Goal: Transaction & Acquisition: Purchase product/service

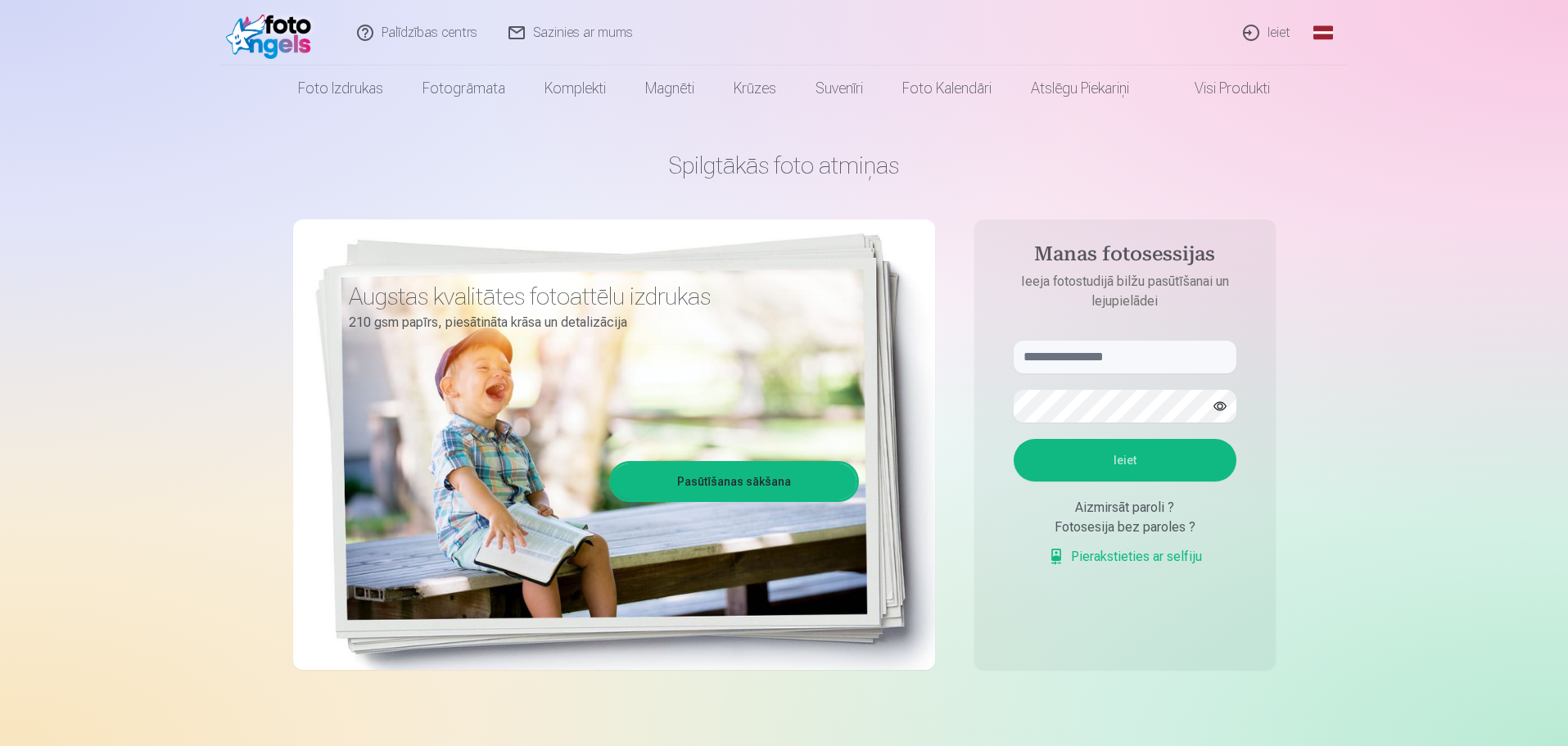
click at [1275, 33] on link "Ieiet" at bounding box center [1268, 32] width 79 height 66
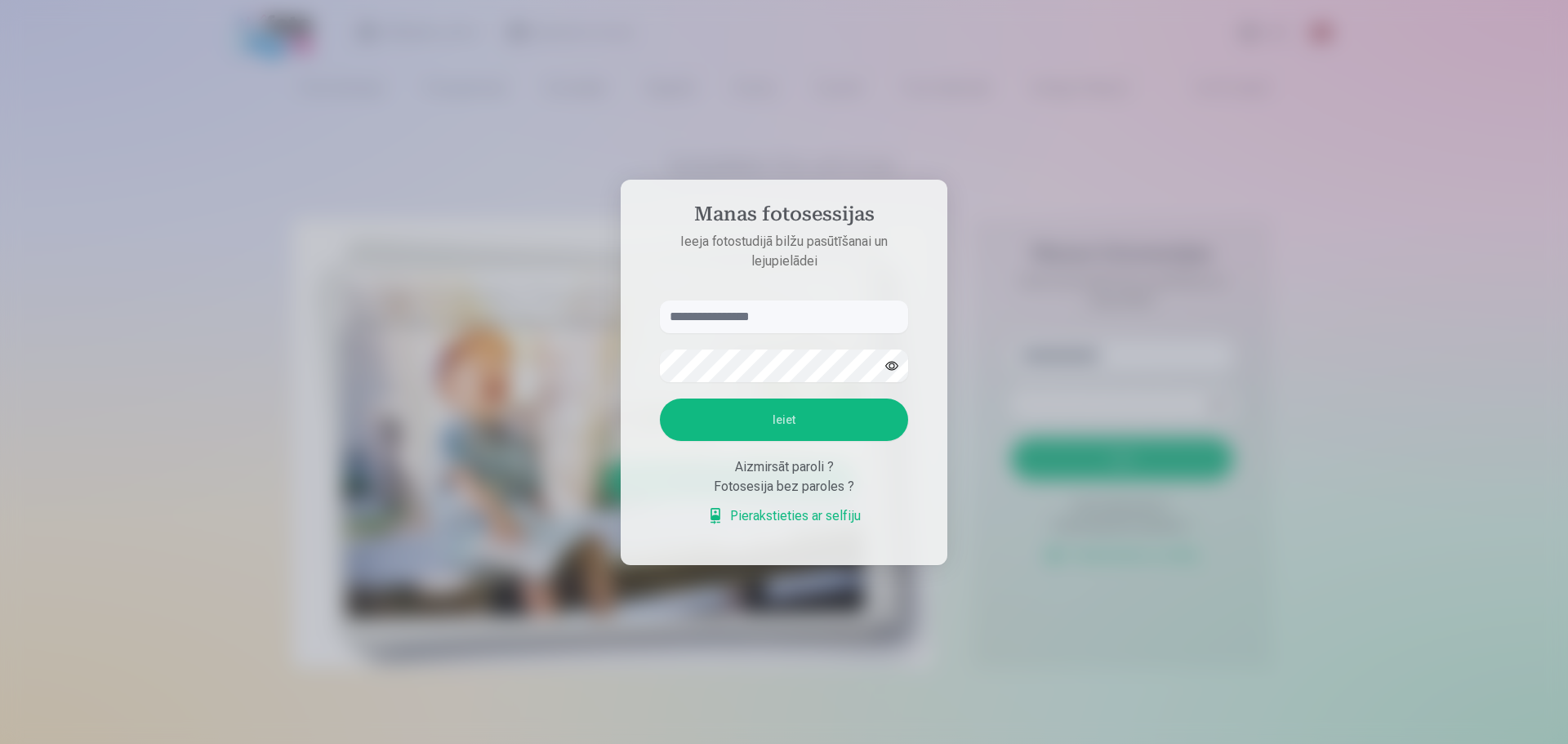
click at [773, 308] on input "text" at bounding box center [784, 316] width 248 height 32
type input "**********"
click at [787, 427] on button "Ieiet" at bounding box center [784, 419] width 248 height 42
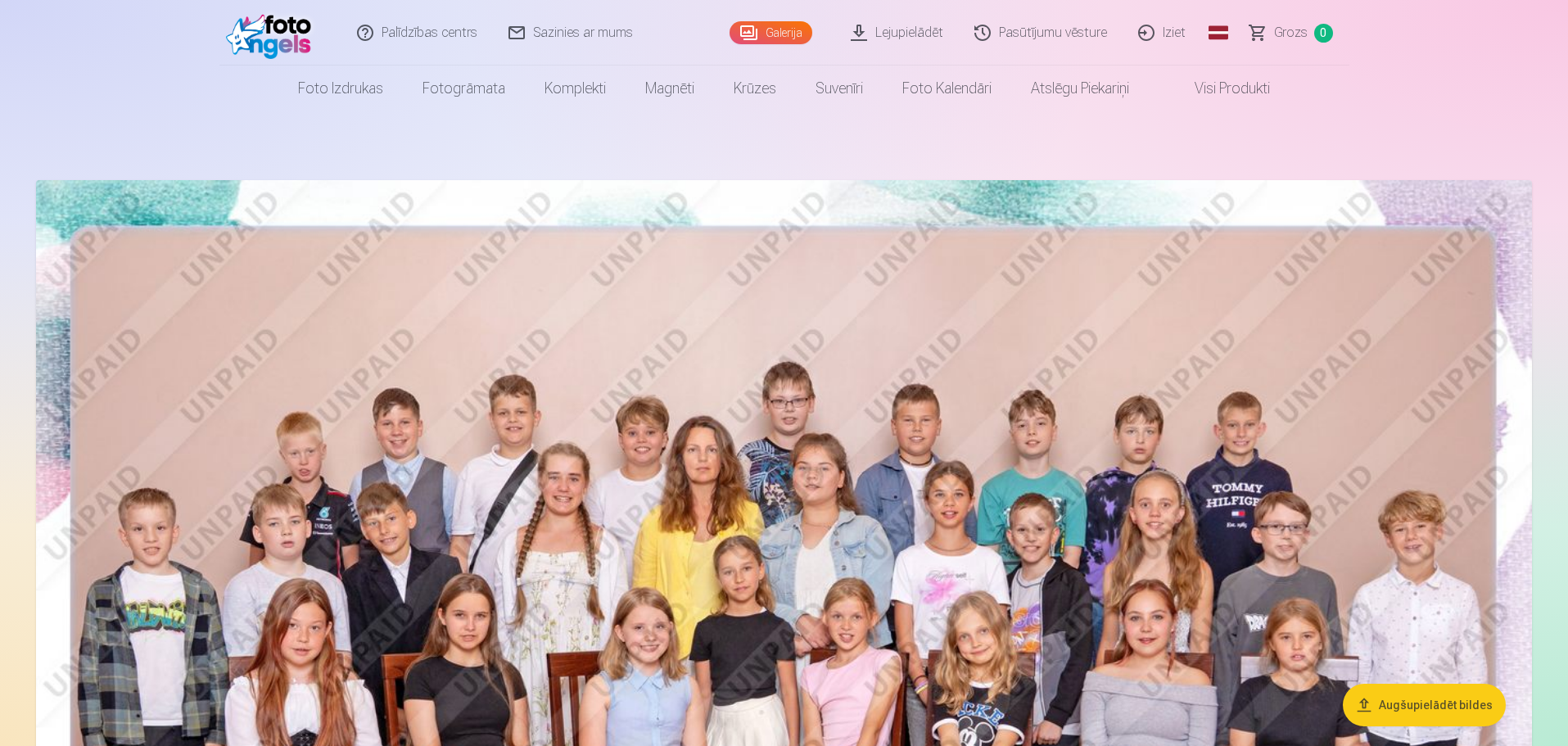
click at [1053, 31] on link "Pasūtījumu vēsture" at bounding box center [1041, 32] width 164 height 66
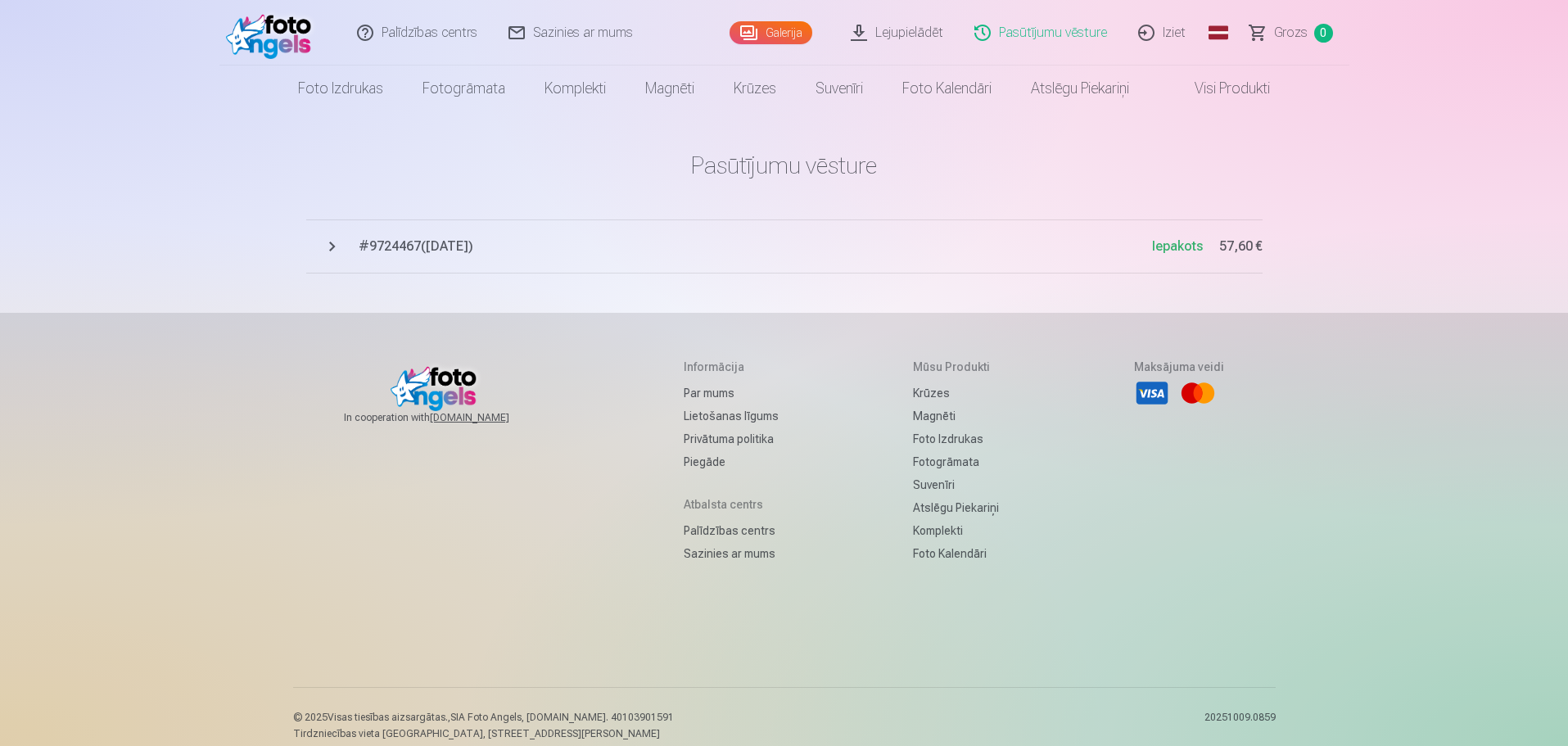
click at [378, 236] on button "# 9724467 ( 6.10.2025 ) Iepakots 57,60 €" at bounding box center [784, 246] width 957 height 54
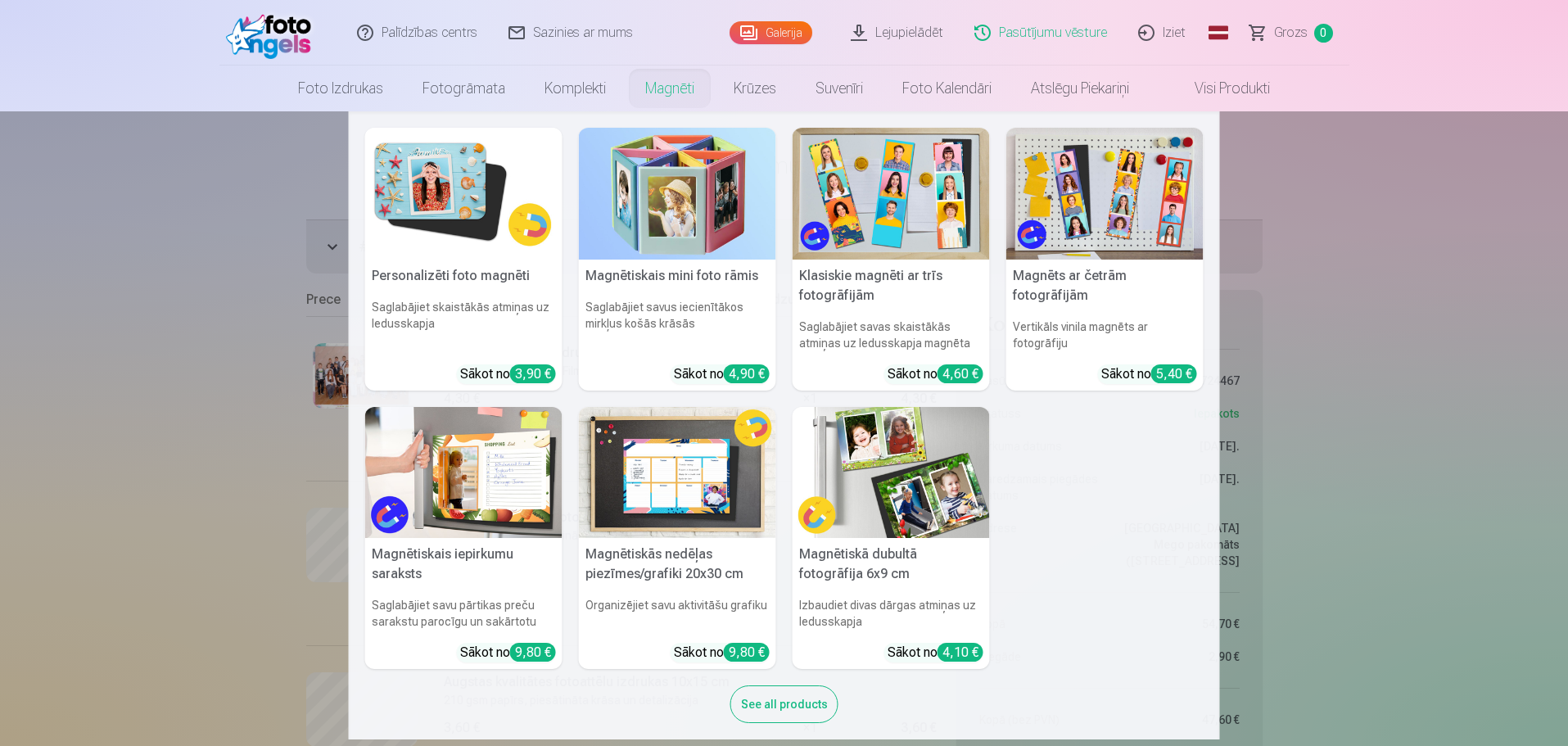
click at [655, 83] on link "Magnēti" at bounding box center [670, 88] width 88 height 46
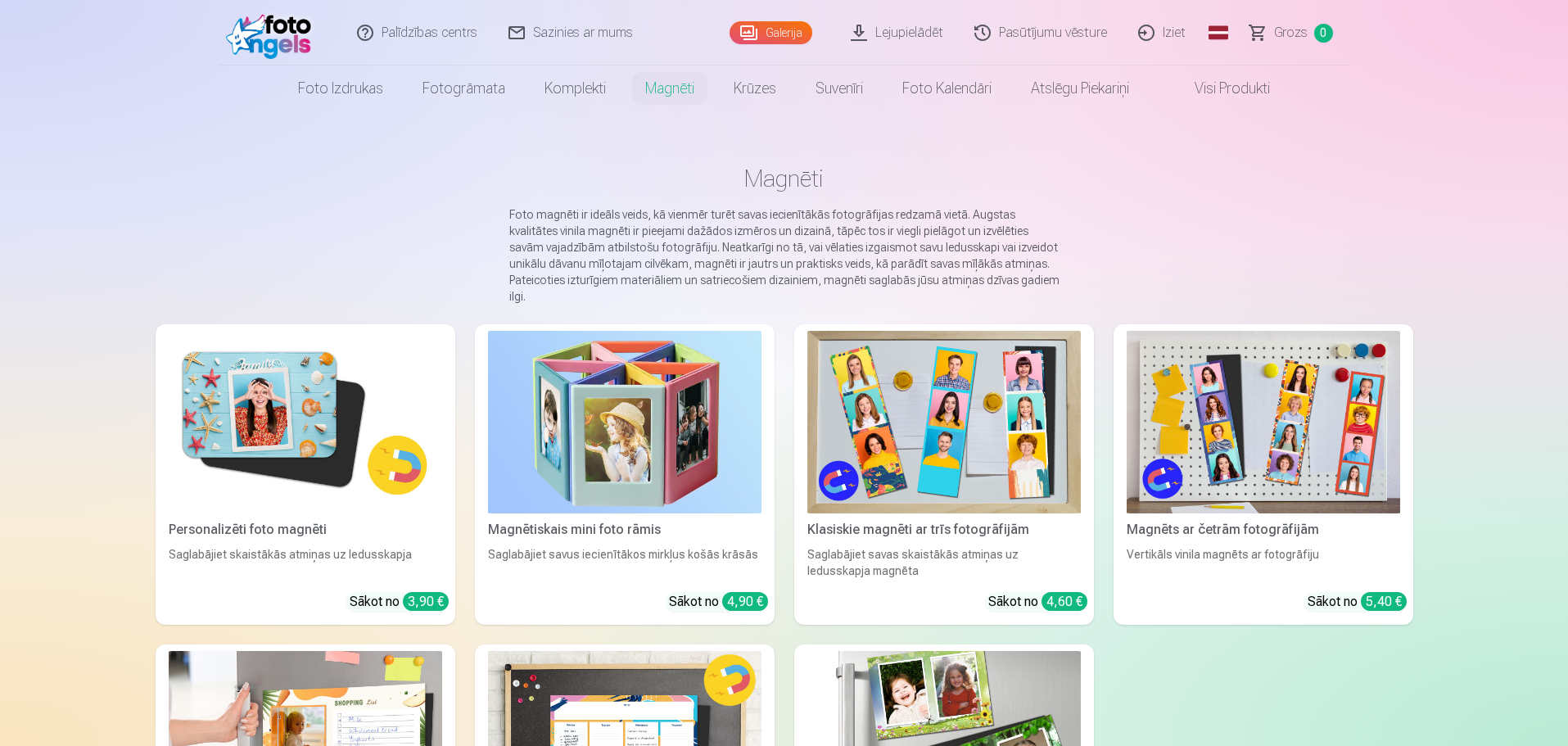
click at [781, 27] on link "Galerija" at bounding box center [770, 33] width 82 height 23
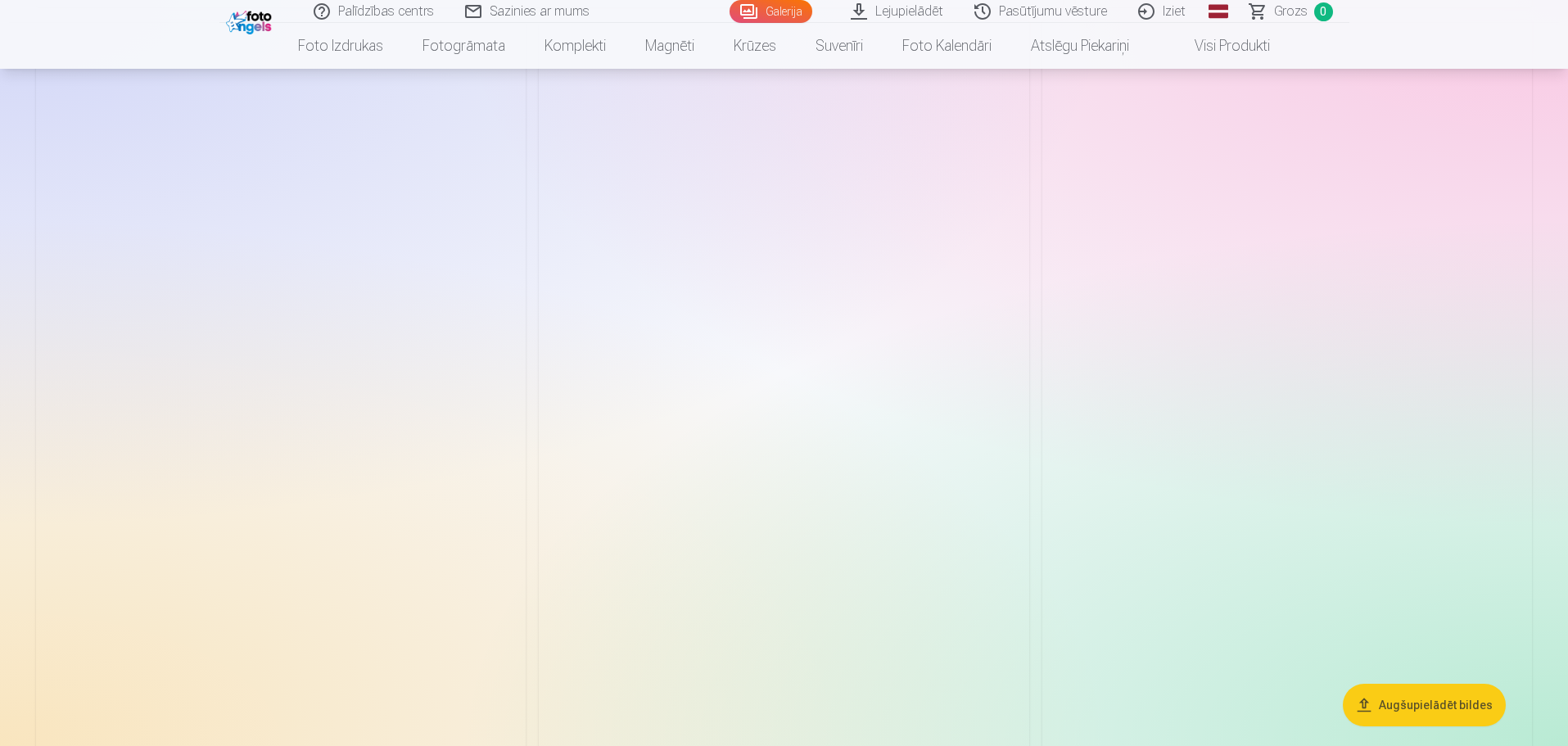
scroll to position [3848, 0]
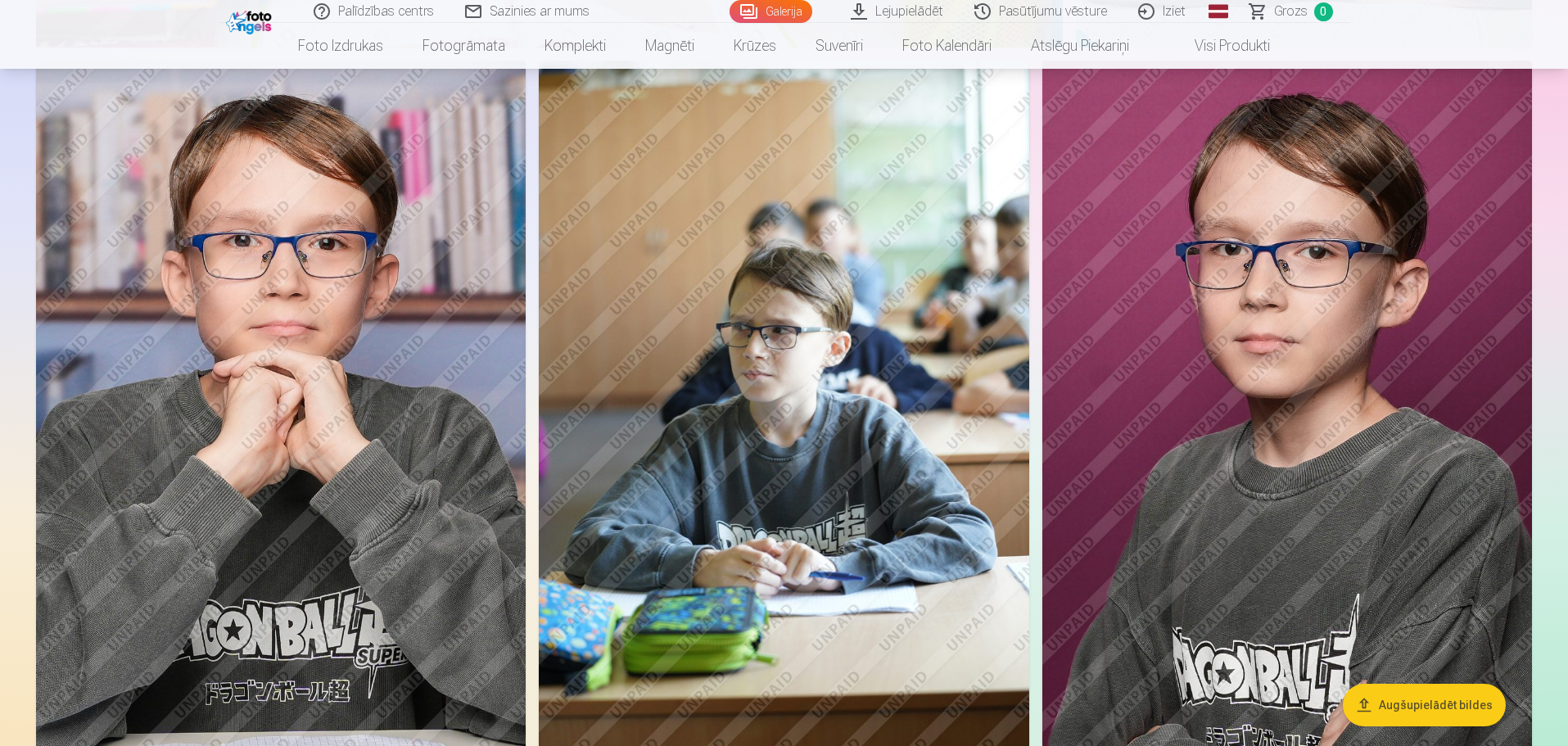
drag, startPoint x: 1413, startPoint y: 518, endPoint x: 1273, endPoint y: 389, distance: 190.4
click at [1273, 389] on img at bounding box center [1287, 428] width 490 height 735
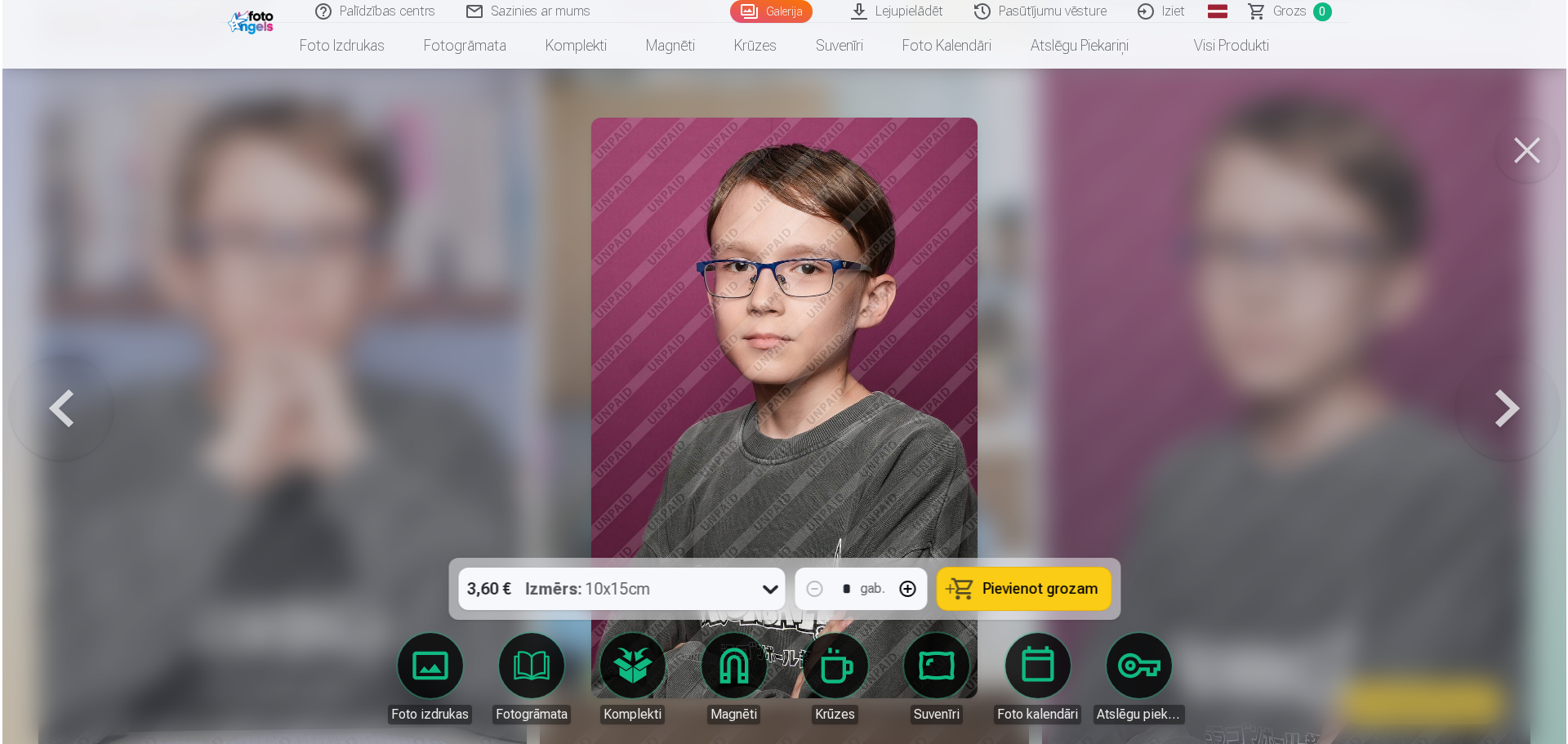
scroll to position [3846, 0]
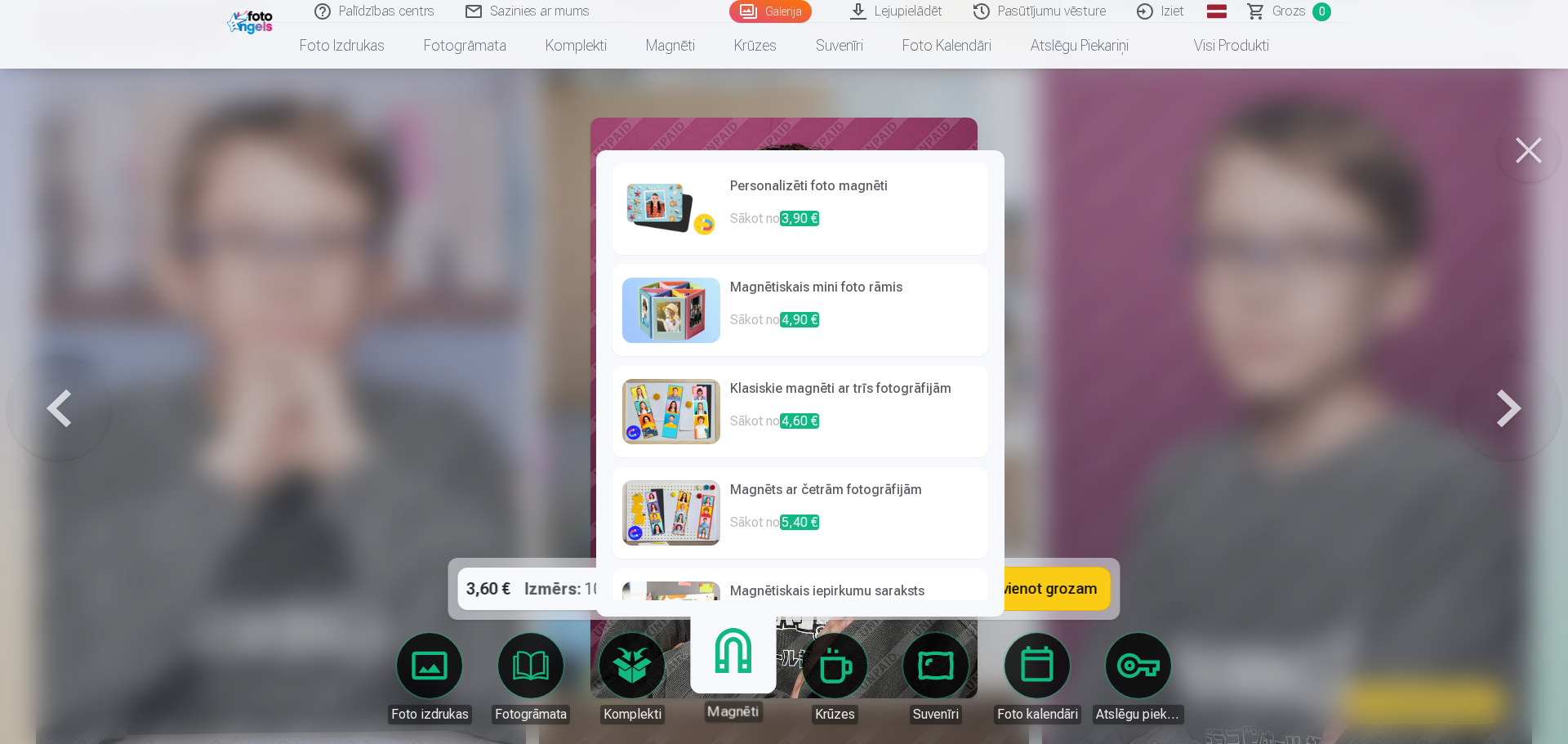
click at [729, 679] on link "Magnēti" at bounding box center [733, 671] width 100 height 100
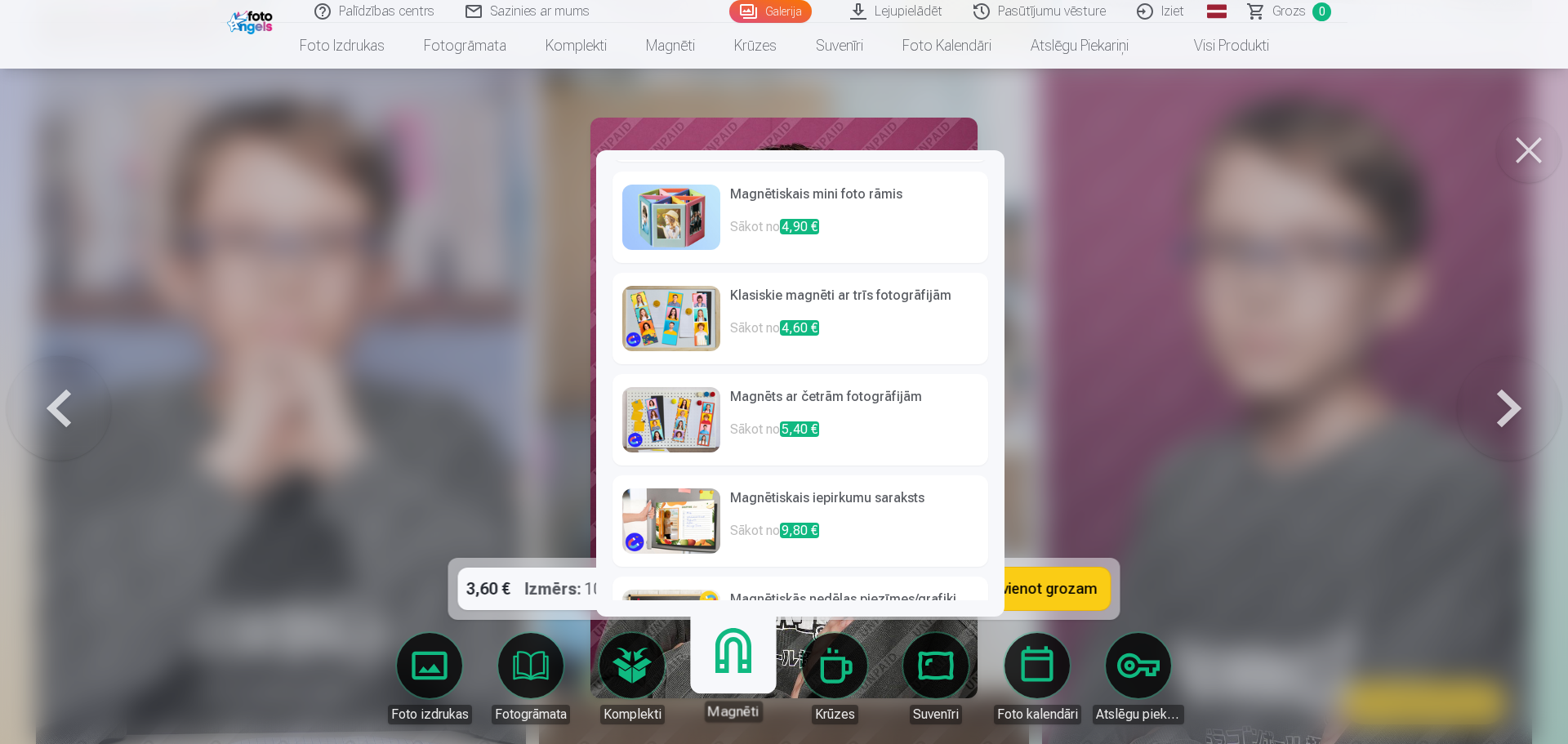
scroll to position [0, 0]
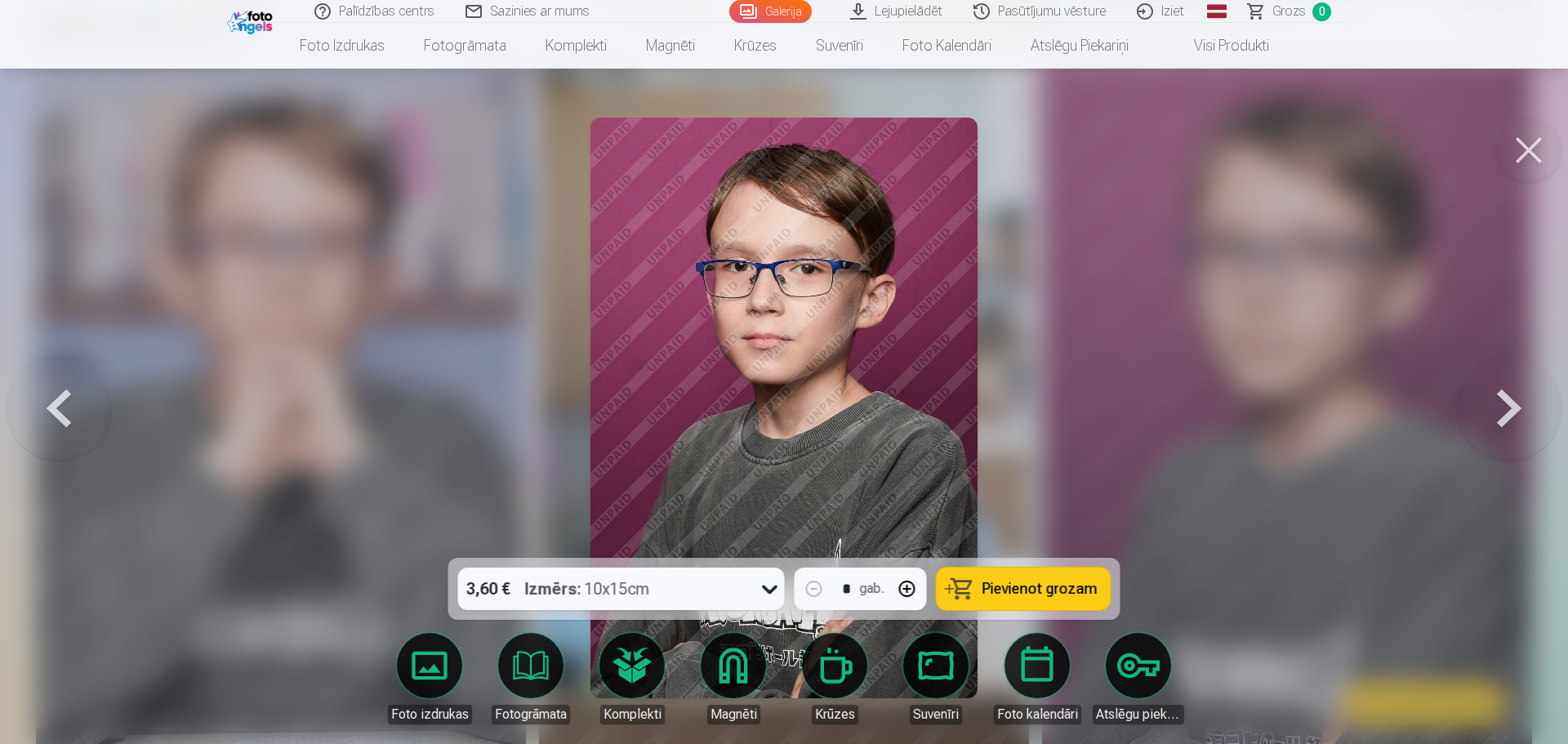
click at [764, 591] on icon at bounding box center [771, 589] width 27 height 27
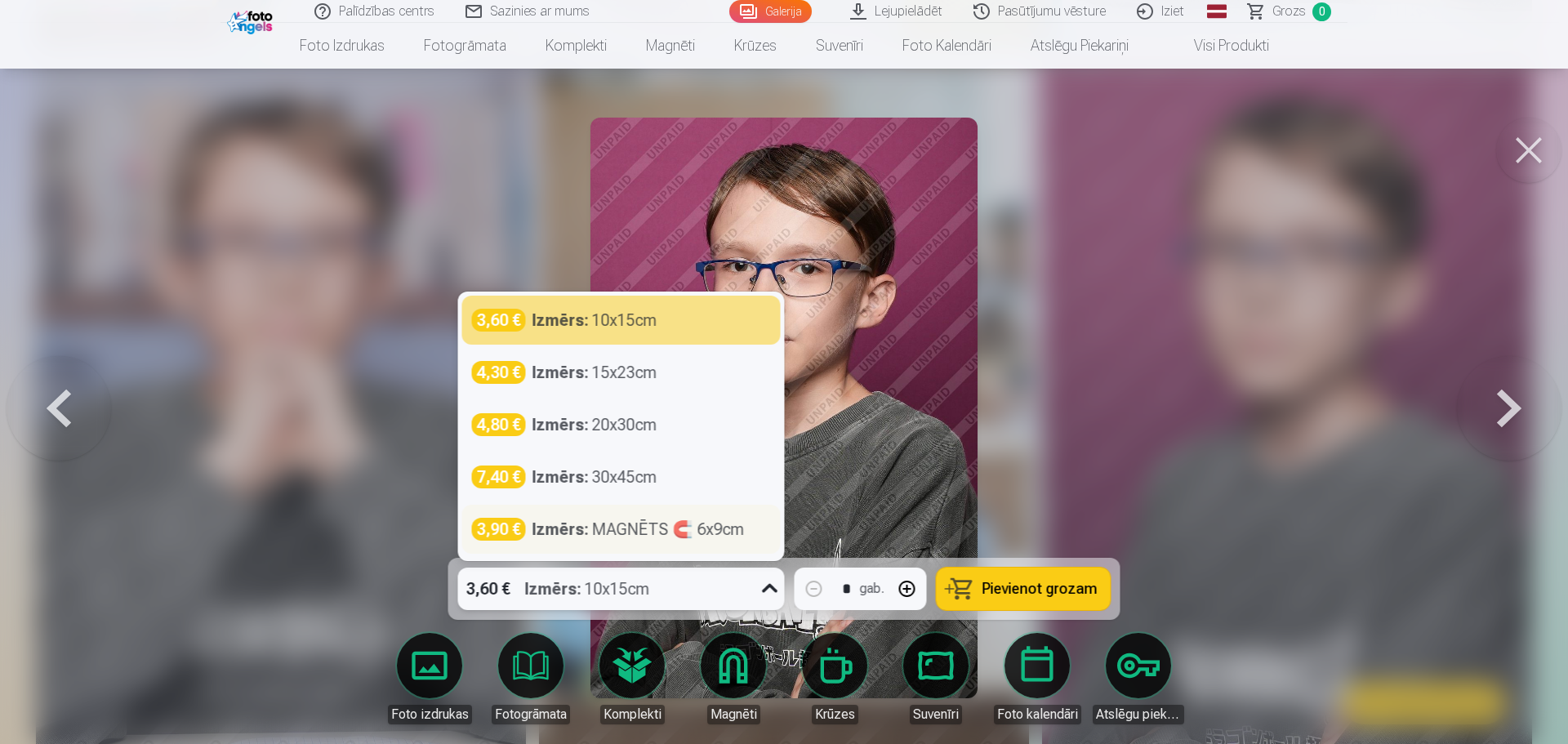
click at [637, 524] on div "Izmērs : MAGNĒTS 🧲 6x9cm" at bounding box center [639, 529] width 212 height 23
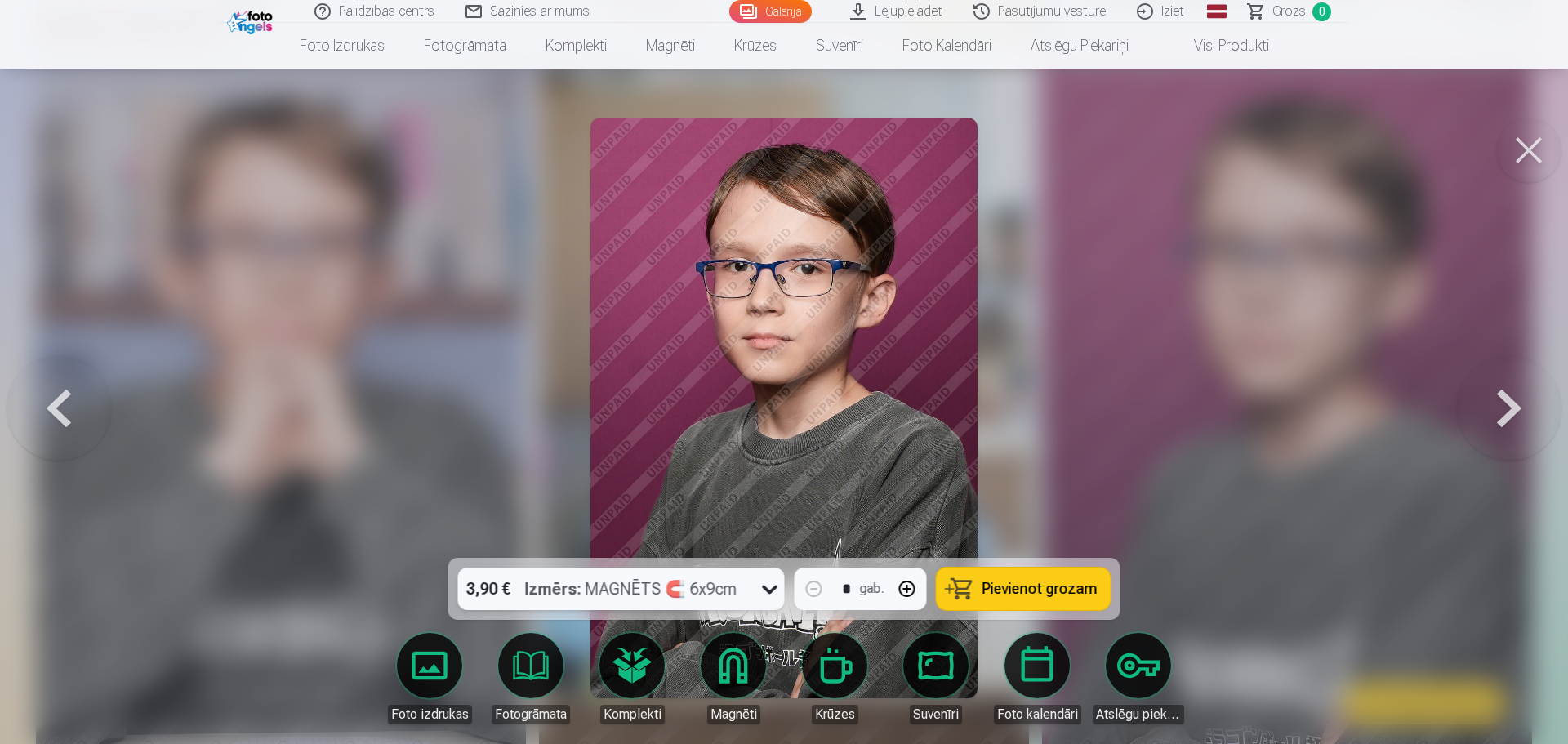
click at [996, 585] on span "Pievienot grozam" at bounding box center [1040, 589] width 115 height 15
click at [1230, 371] on div at bounding box center [784, 372] width 1568 height 744
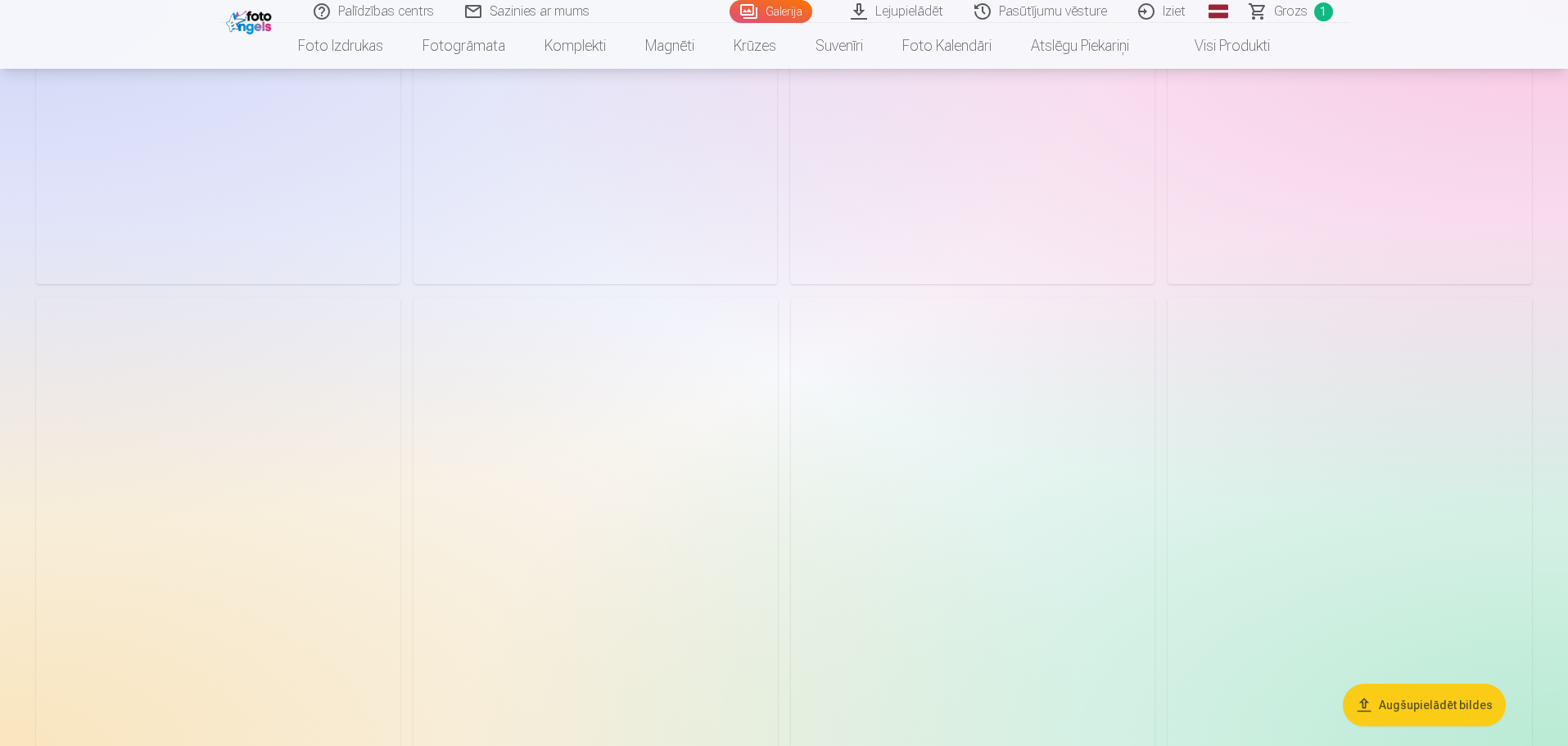
scroll to position [9580, 0]
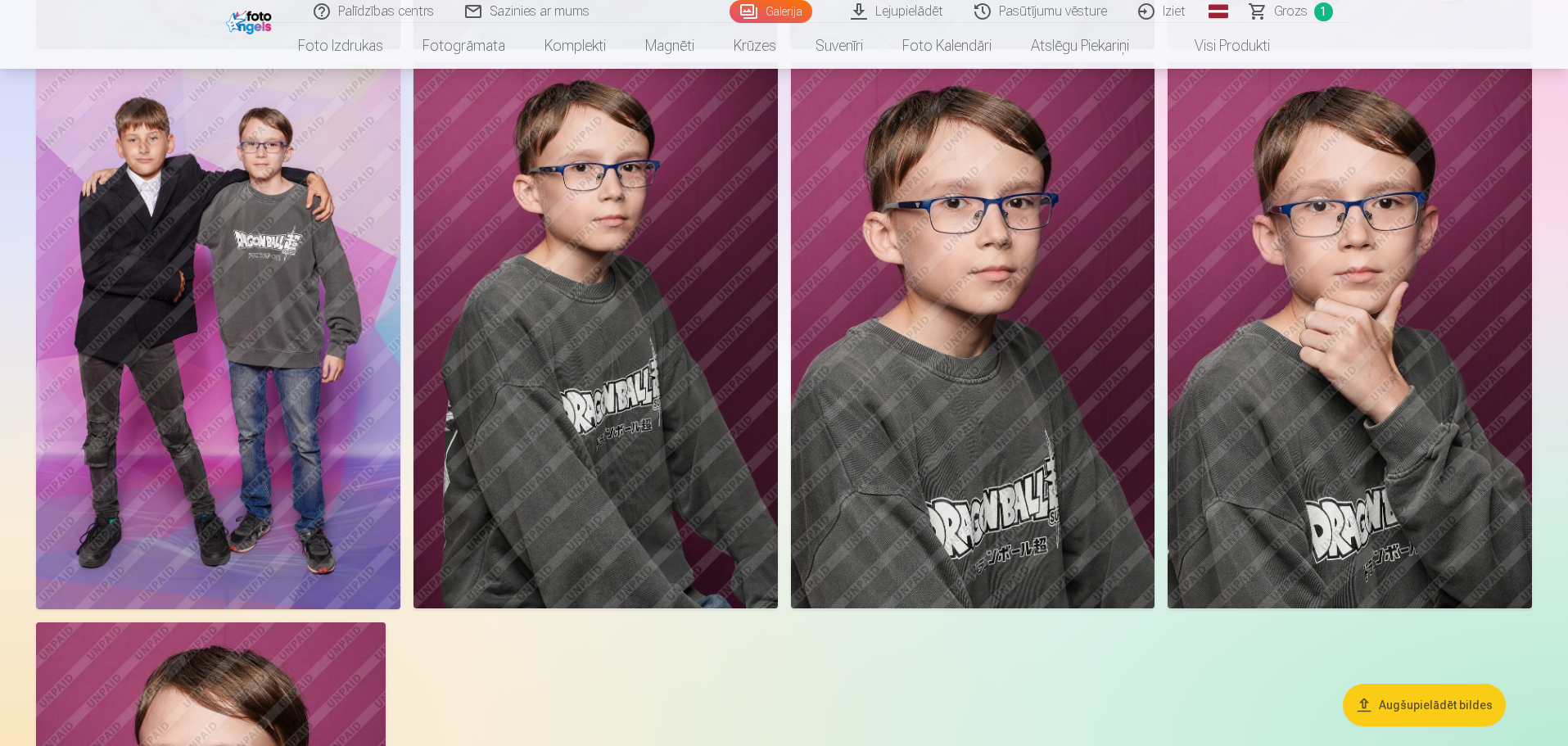
click at [1061, 340] on img at bounding box center [973, 335] width 364 height 546
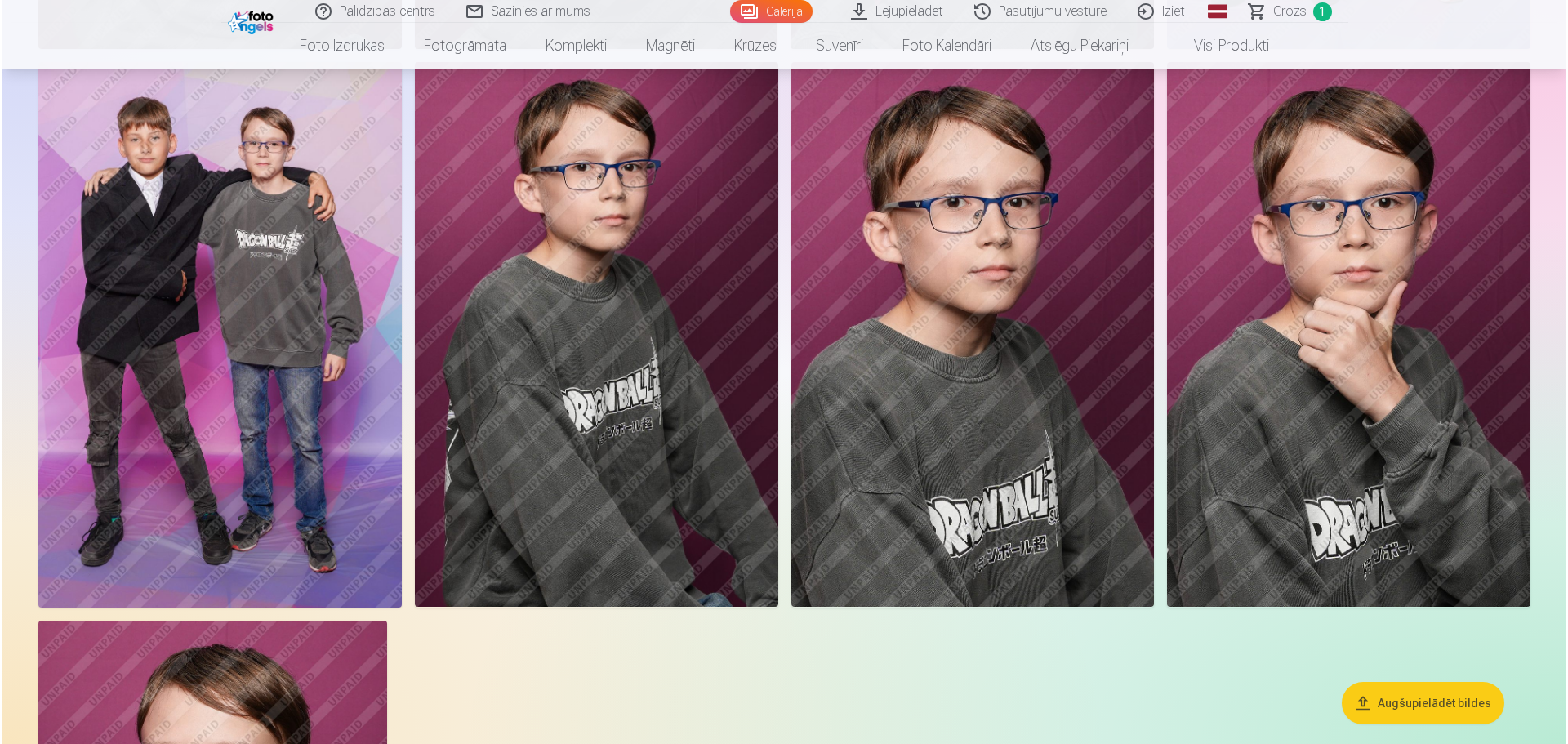
scroll to position [9579, 0]
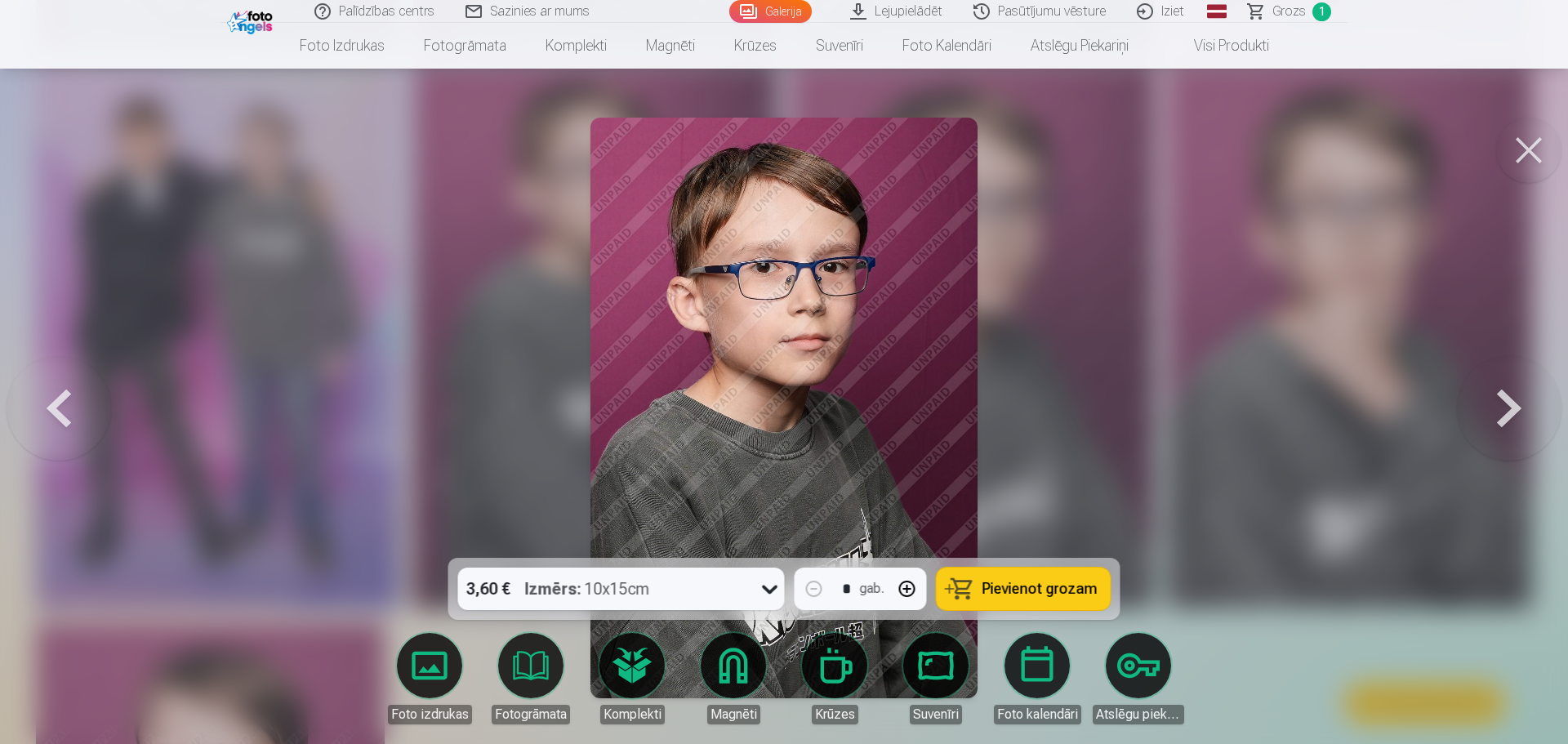
click at [765, 581] on icon at bounding box center [771, 589] width 27 height 27
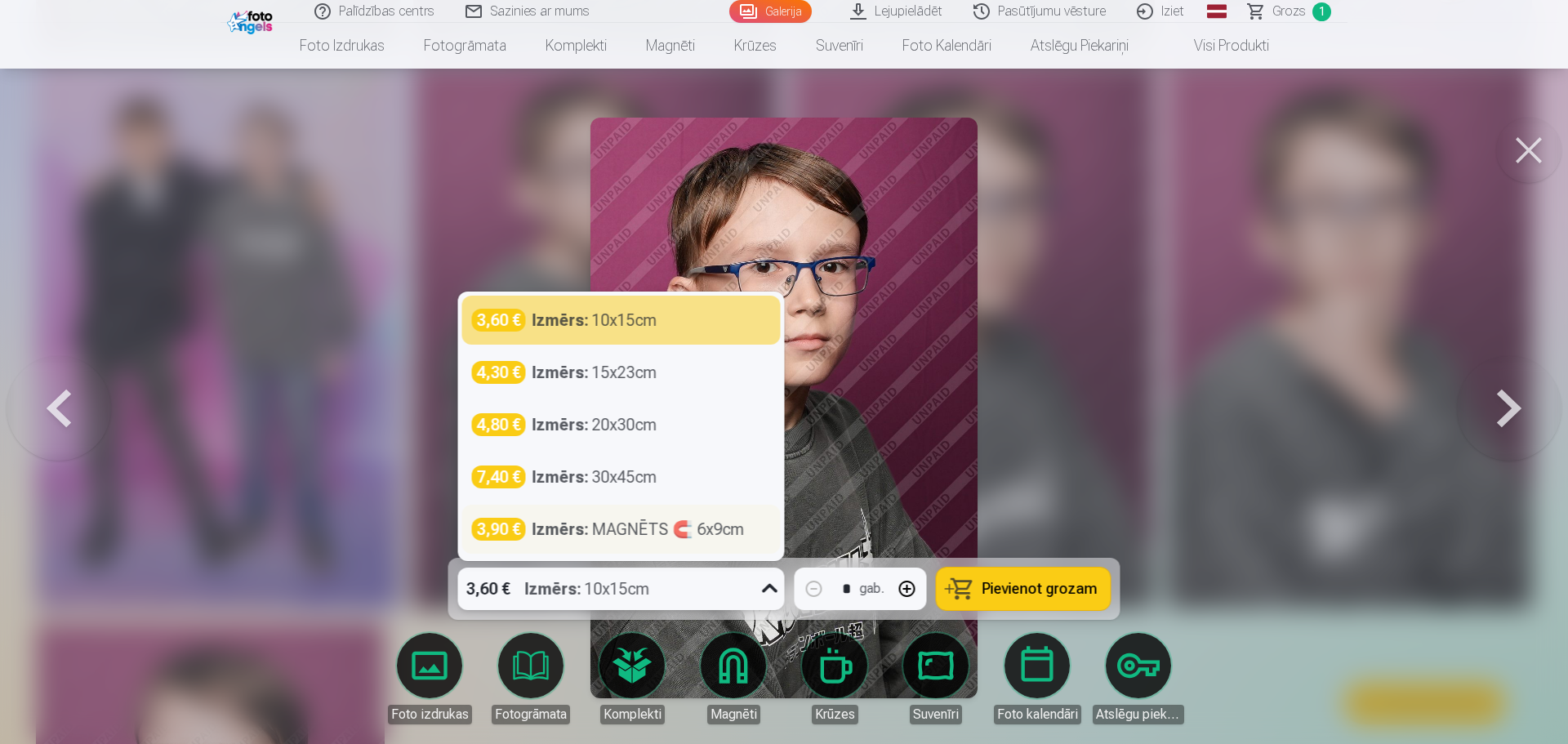
click at [686, 537] on div "Izmērs : MAGNĒTS 🧲 6x9cm" at bounding box center [639, 529] width 212 height 23
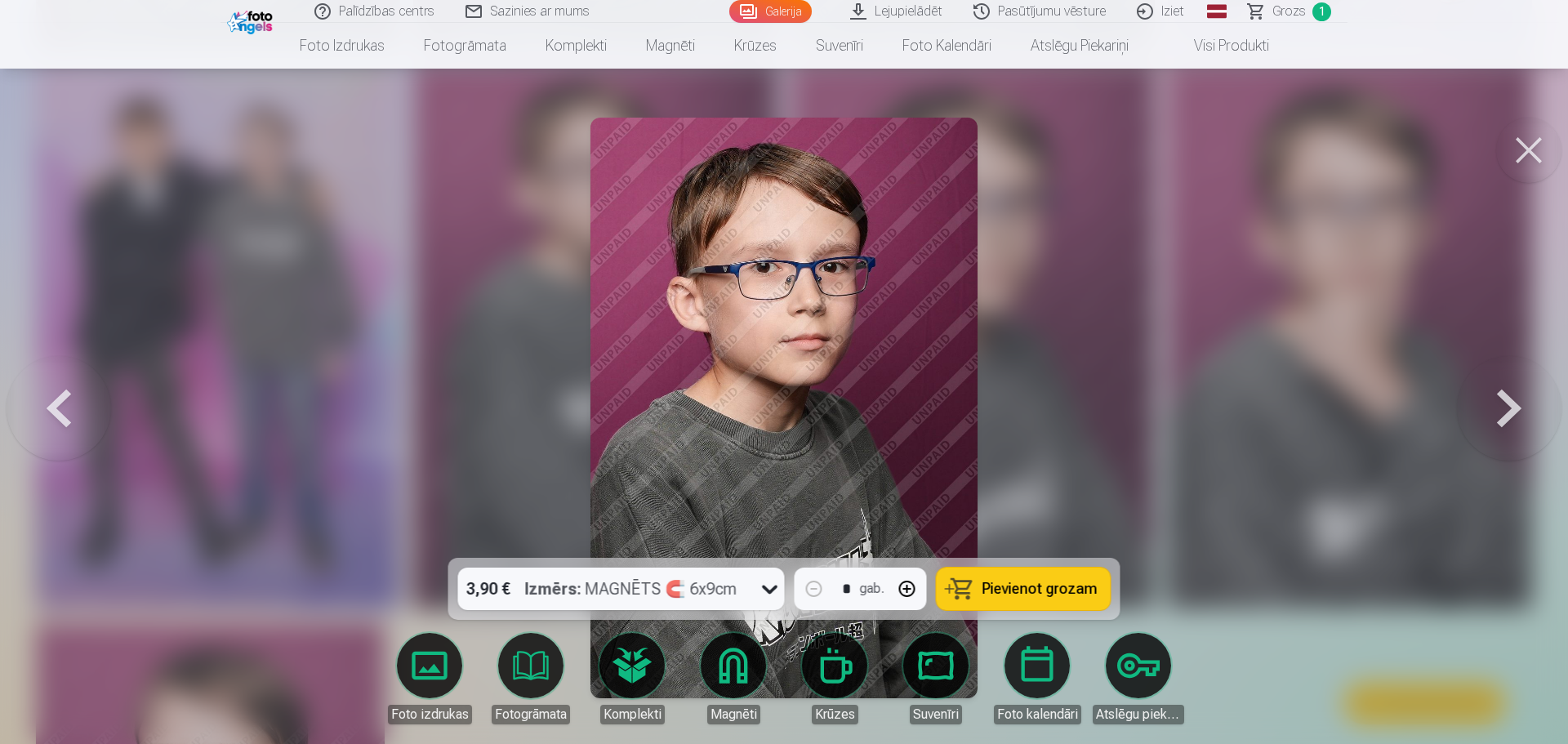
click at [1039, 588] on span "Pievienot grozam" at bounding box center [1040, 589] width 115 height 15
click at [1135, 452] on div at bounding box center [784, 372] width 1568 height 744
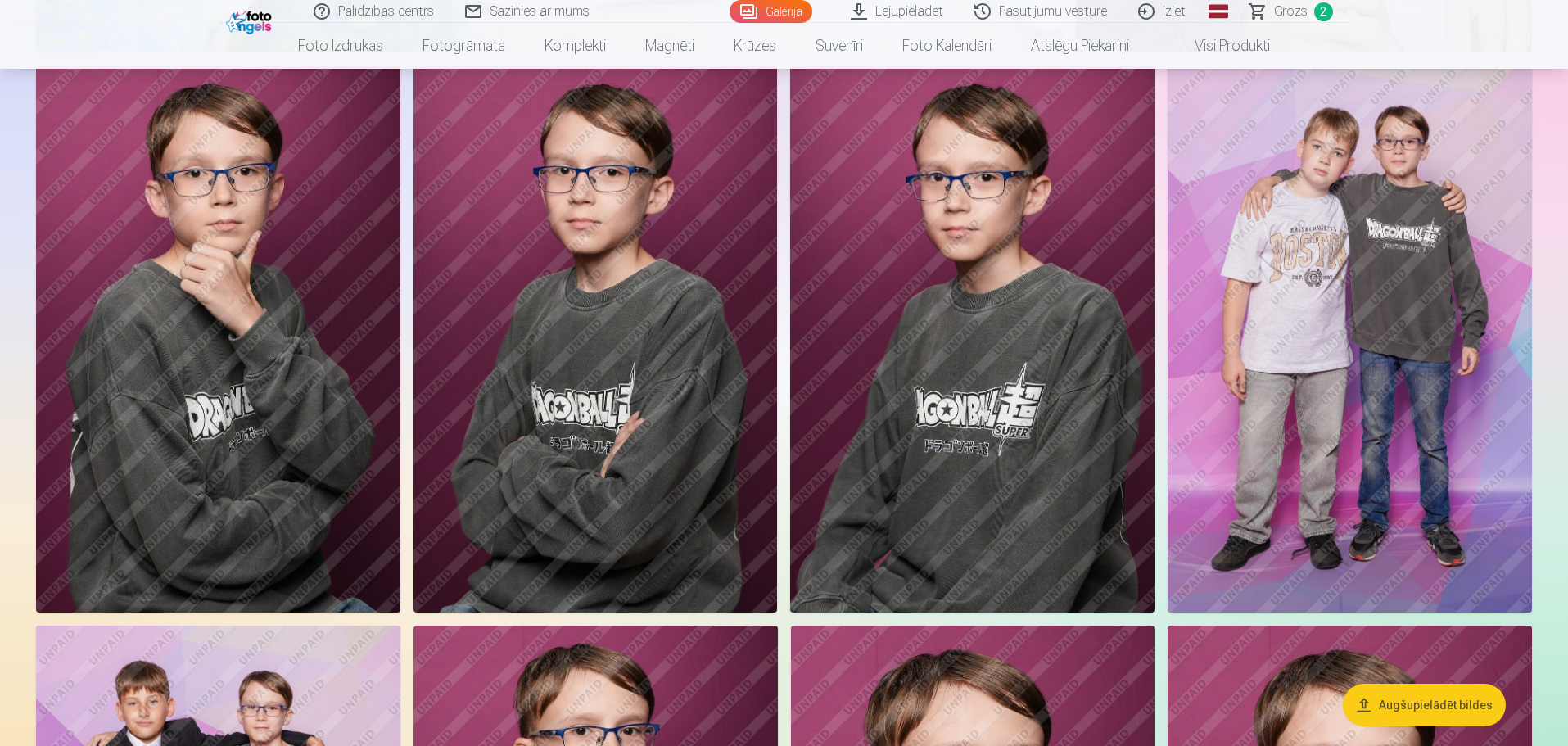
scroll to position [9007, 0]
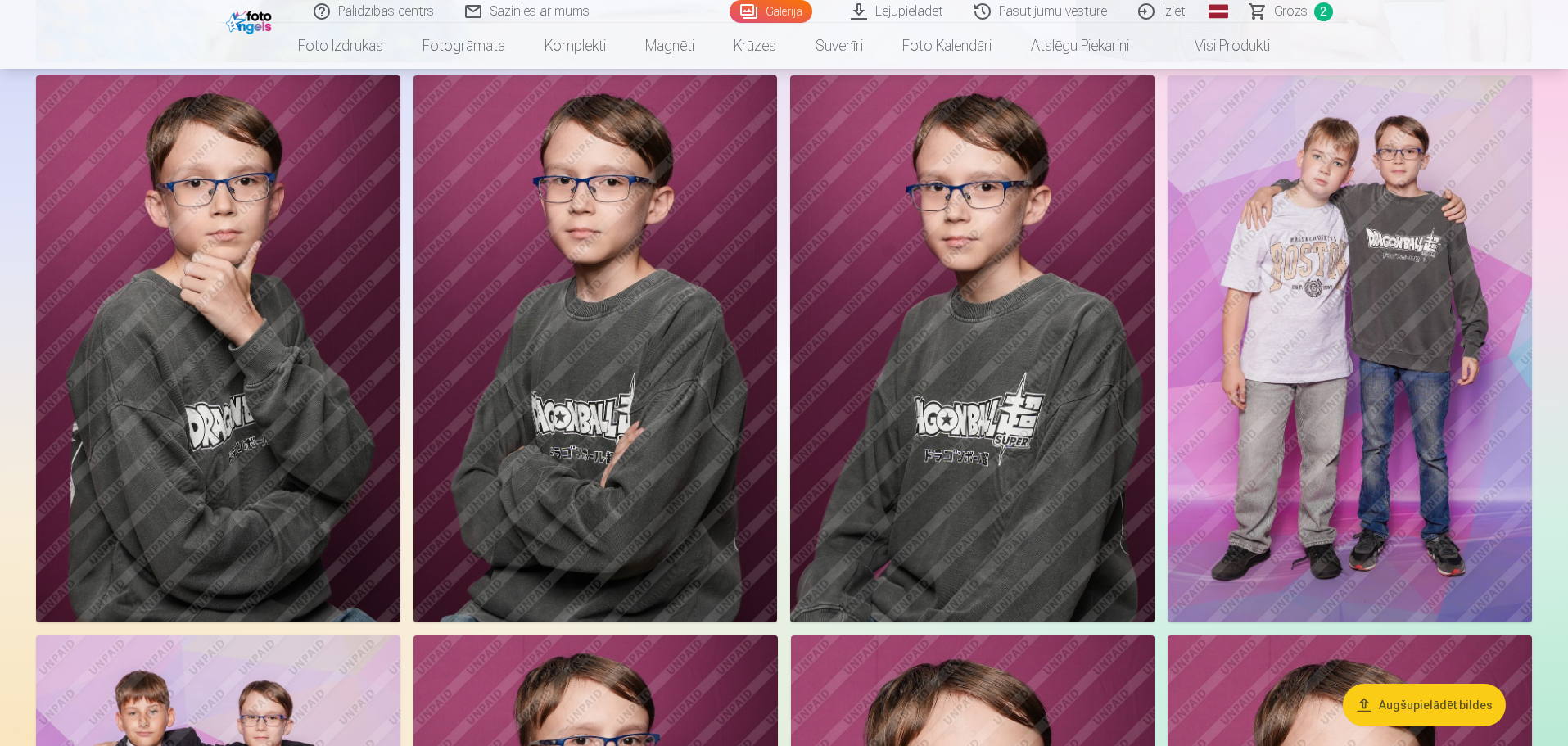
click at [1064, 387] on img at bounding box center [972, 348] width 364 height 546
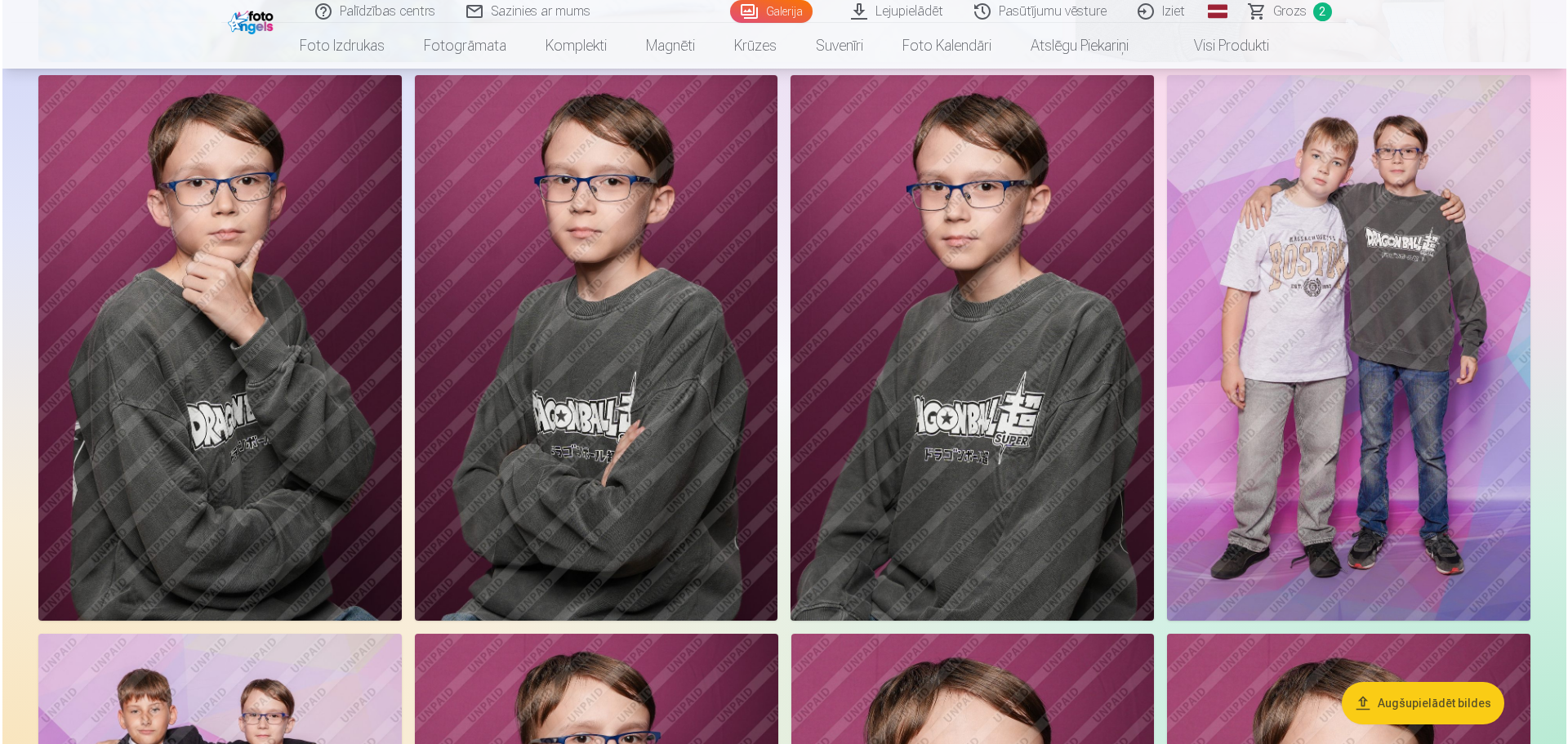
scroll to position [9004, 0]
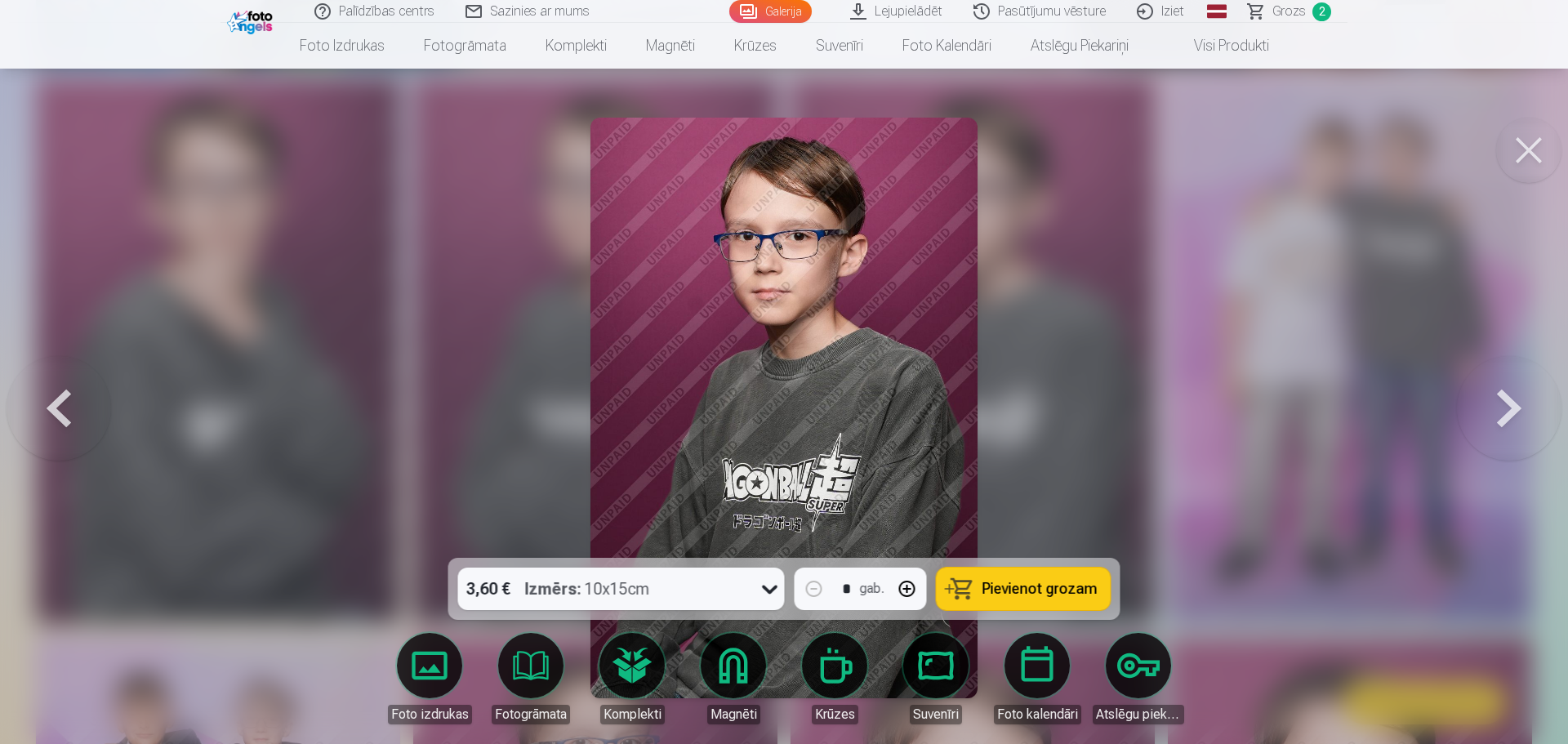
click at [1015, 592] on span "Pievienot grozam" at bounding box center [1040, 589] width 115 height 15
click at [1278, 397] on div at bounding box center [784, 372] width 1568 height 744
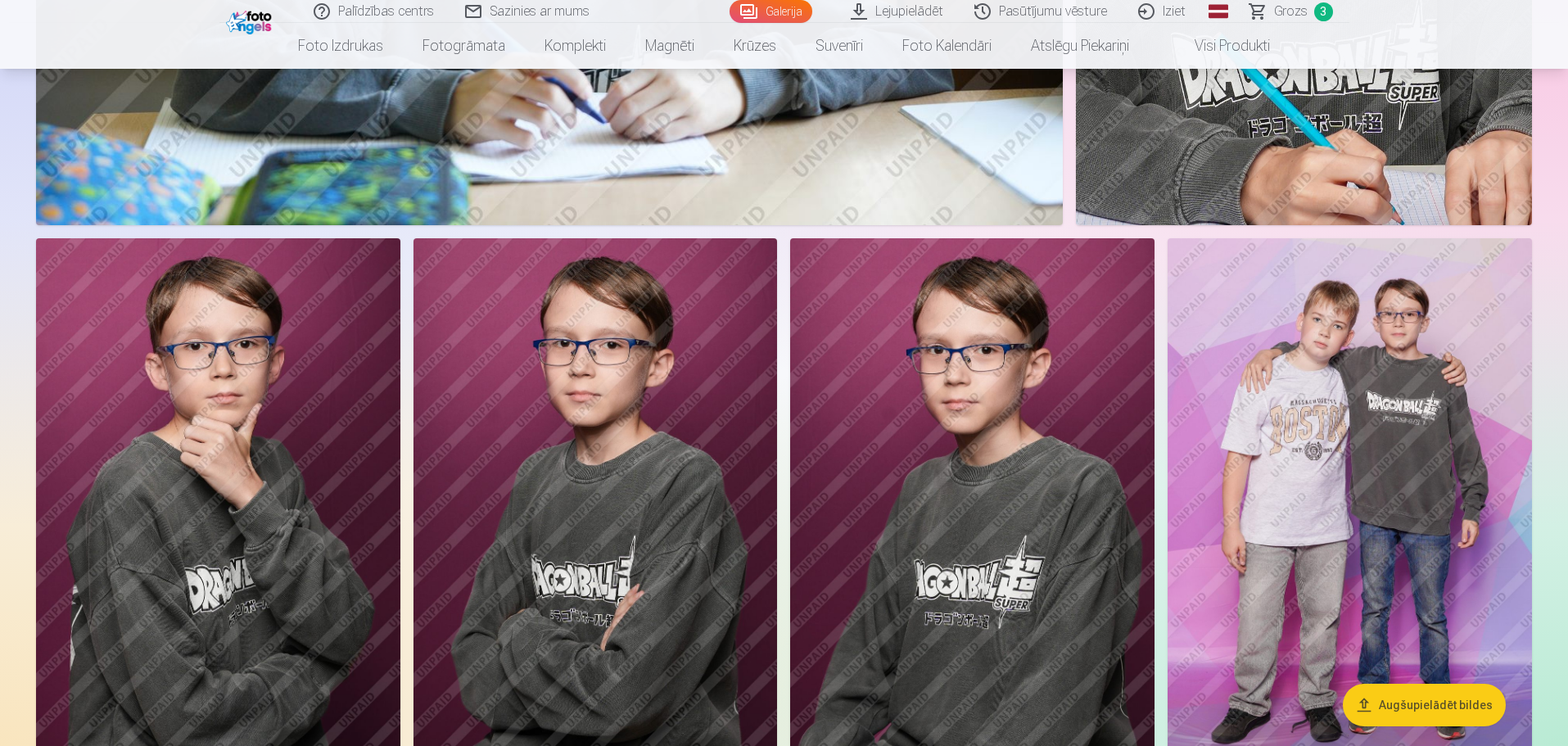
scroll to position [8843, 0]
click at [1313, 13] on link "Grozs 3" at bounding box center [1293, 12] width 115 height 23
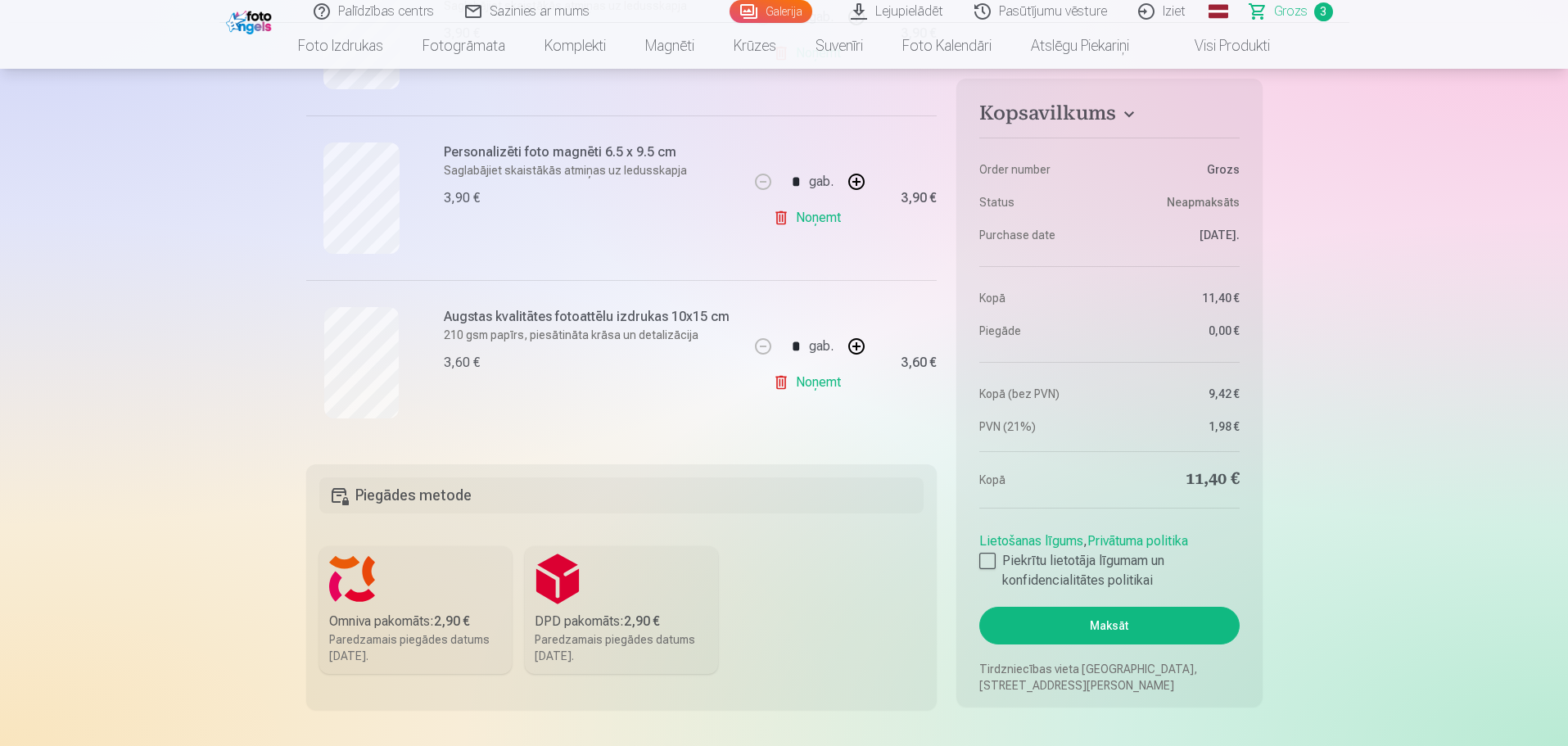
scroll to position [492, 0]
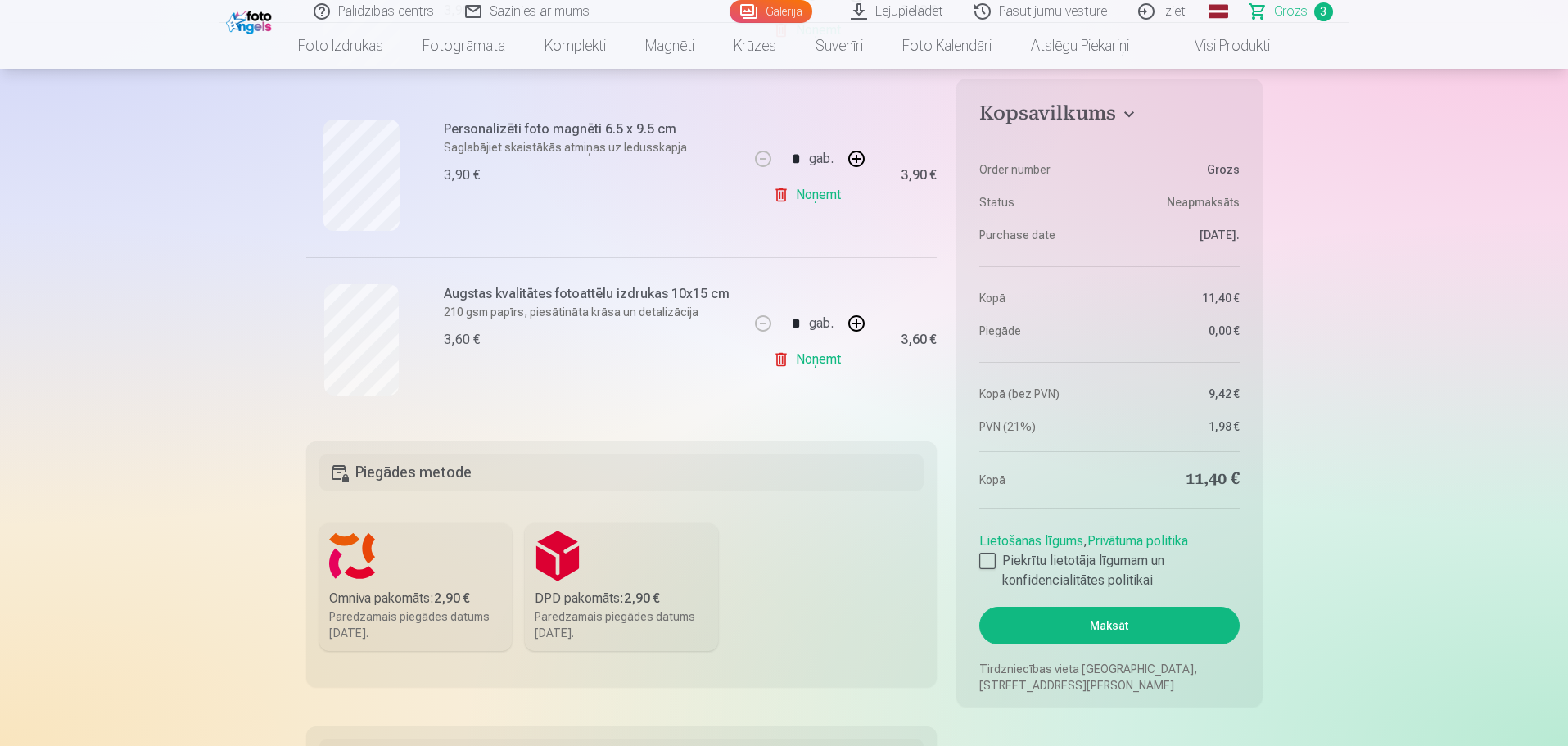
click at [450, 599] on b "2,90 €" at bounding box center [452, 598] width 36 height 16
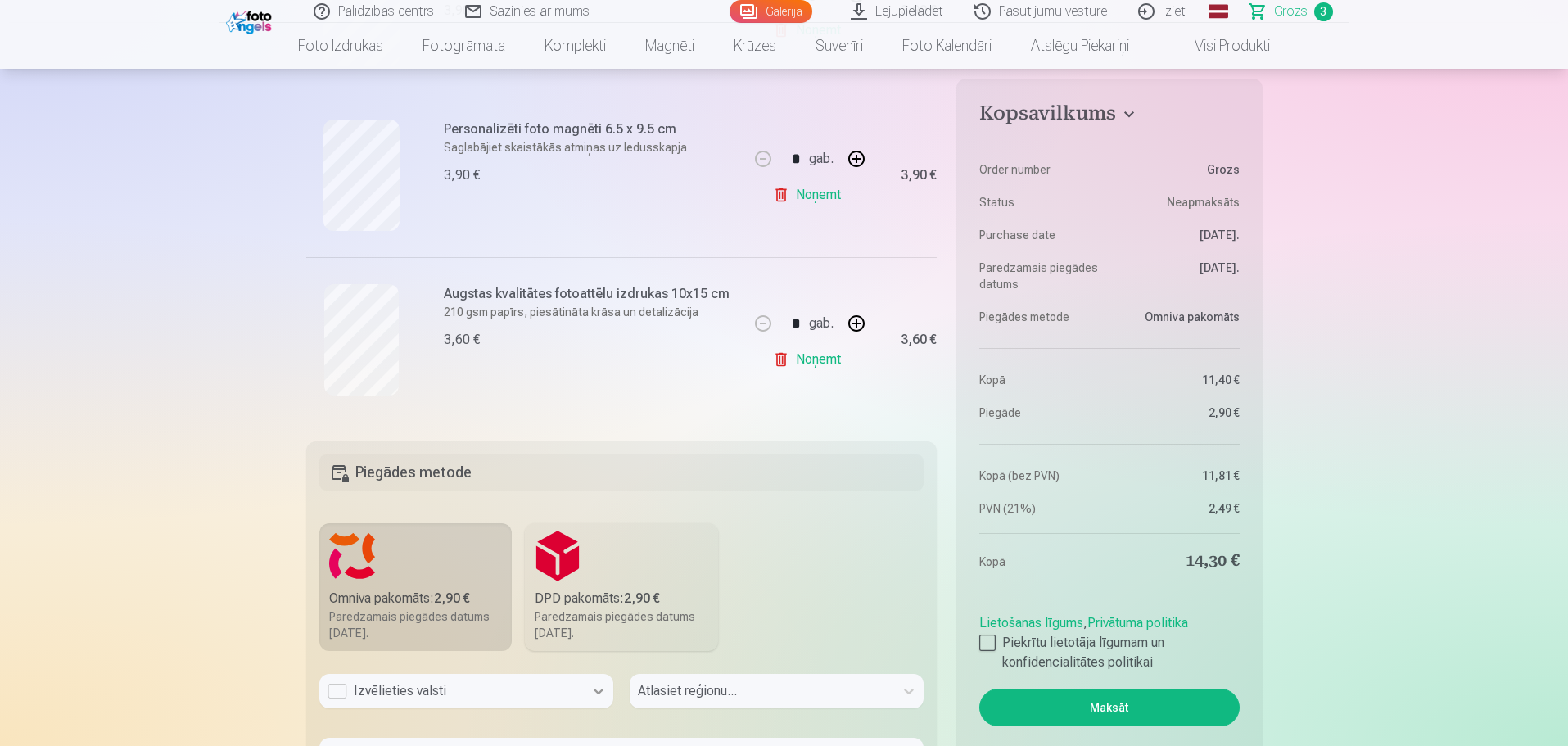
click at [589, 690] on div "Izvēlieties valsti" at bounding box center [466, 690] width 294 height 34
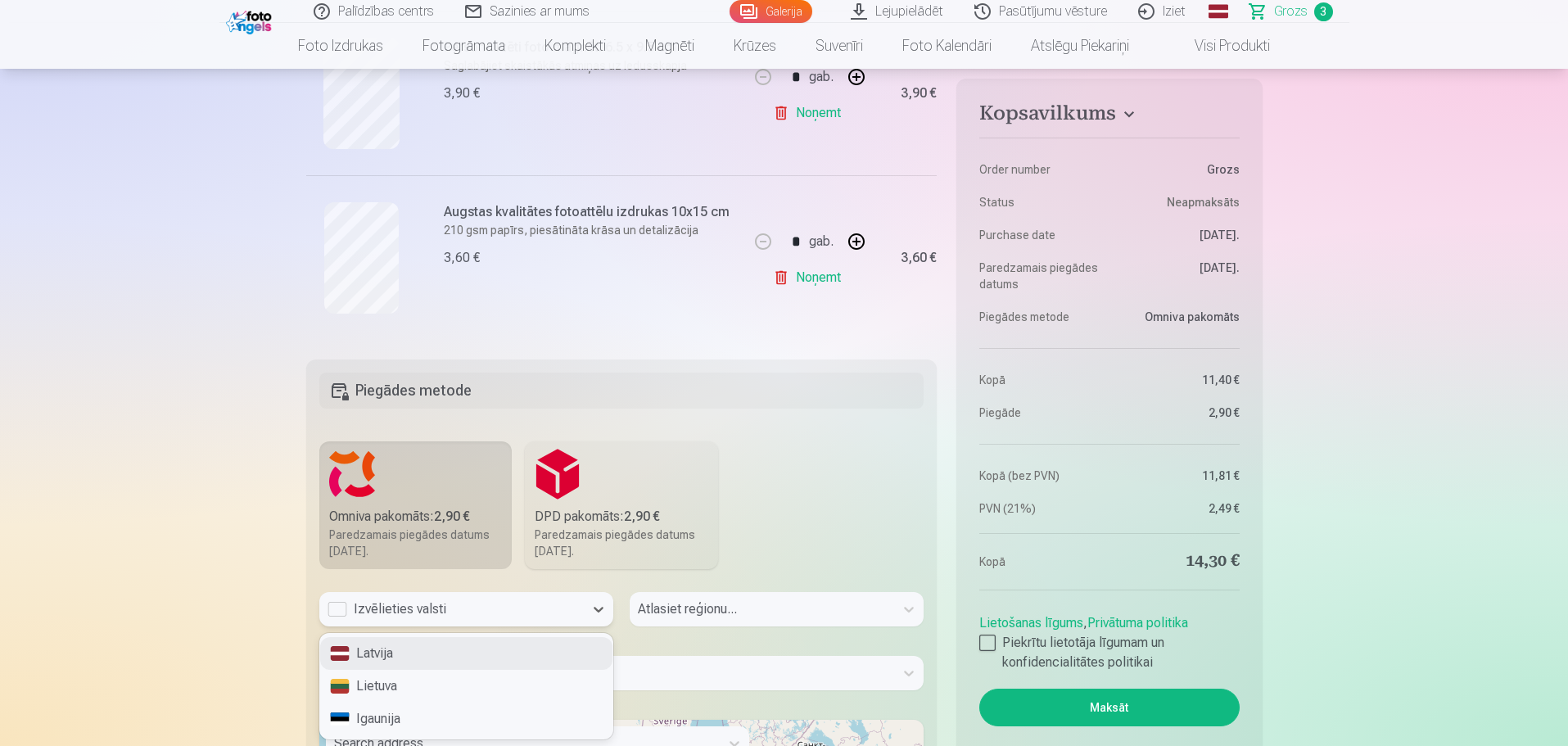
click at [483, 655] on div "Latvija" at bounding box center [466, 653] width 292 height 32
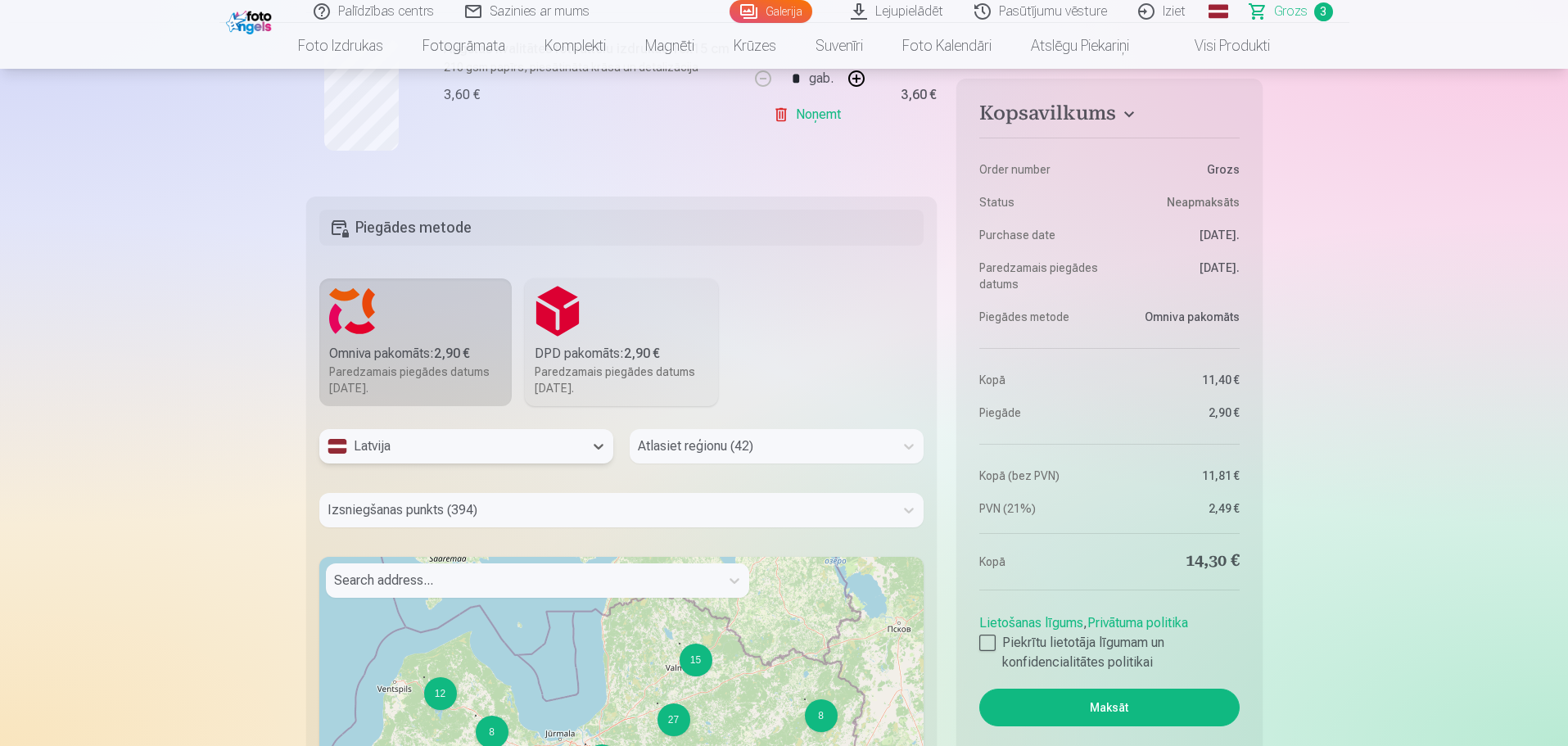
scroll to position [737, 0]
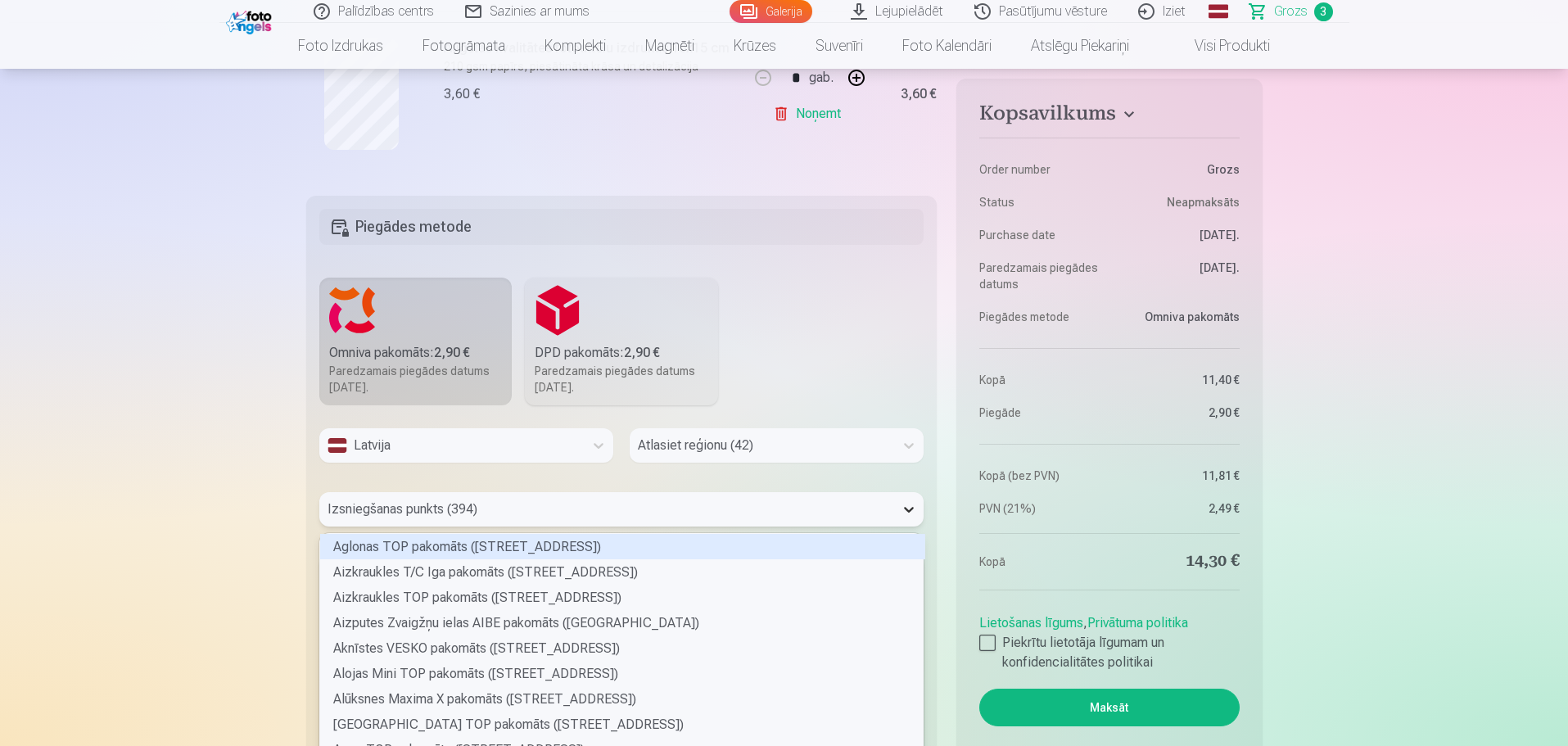
click at [908, 509] on div "394 results available. Use Up and Down to choose options, press Enter to select…" at bounding box center [622, 509] width 606 height 34
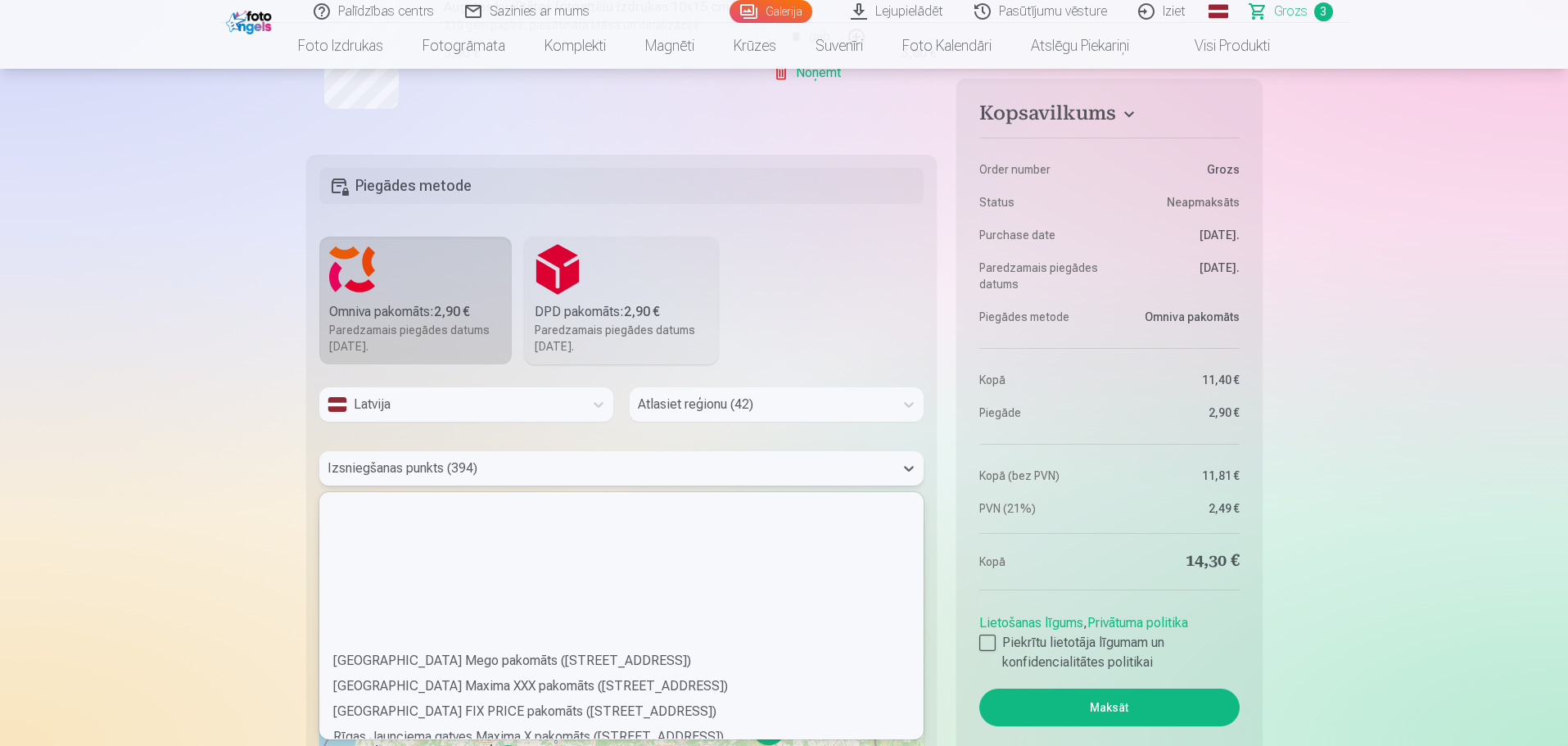
scroll to position [5977, 0]
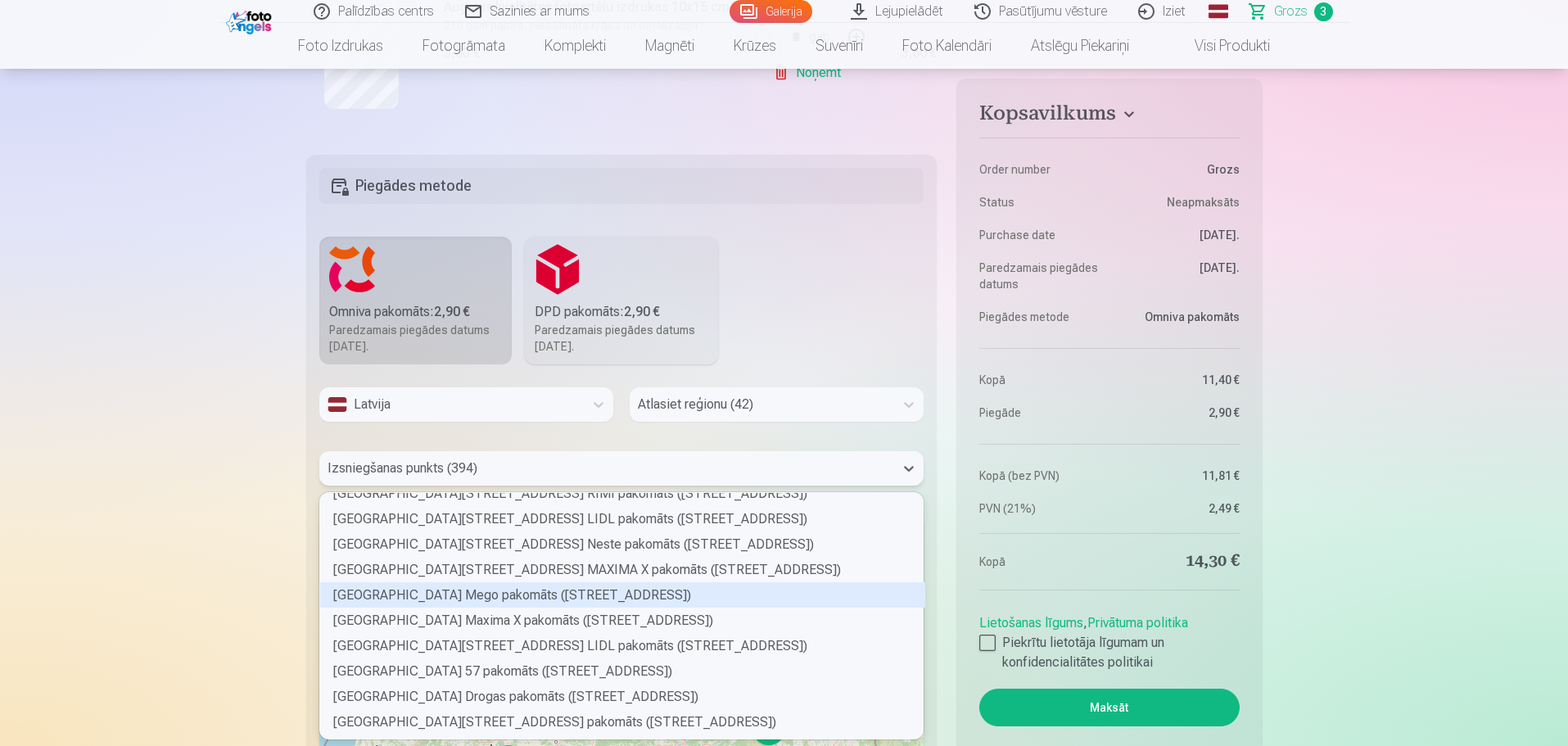
click at [652, 591] on div "Rīgas Lidoņu ielas Mego pakomāts (Lidoņu iela 27 k-1)" at bounding box center [623, 595] width 606 height 26
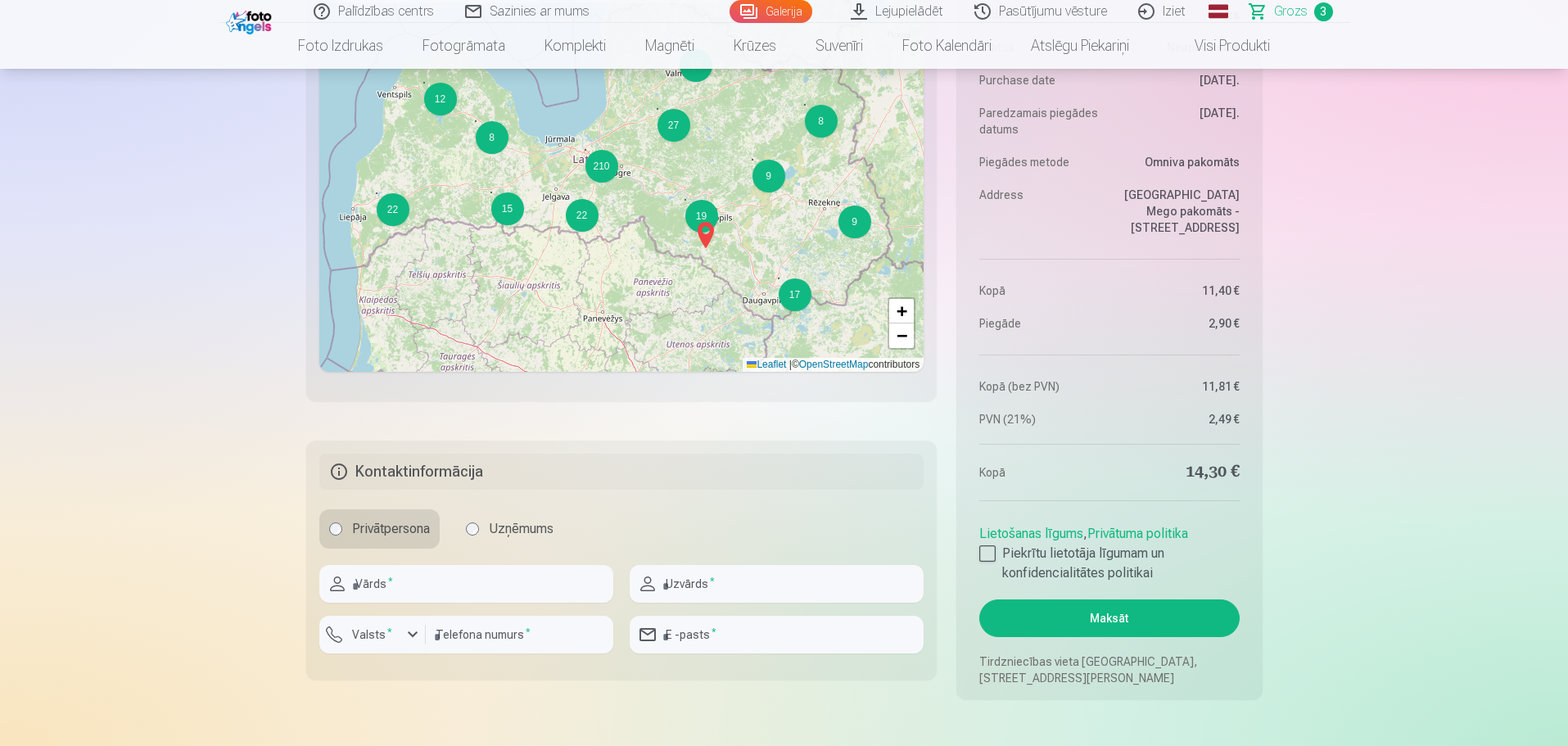
scroll to position [1351, 0]
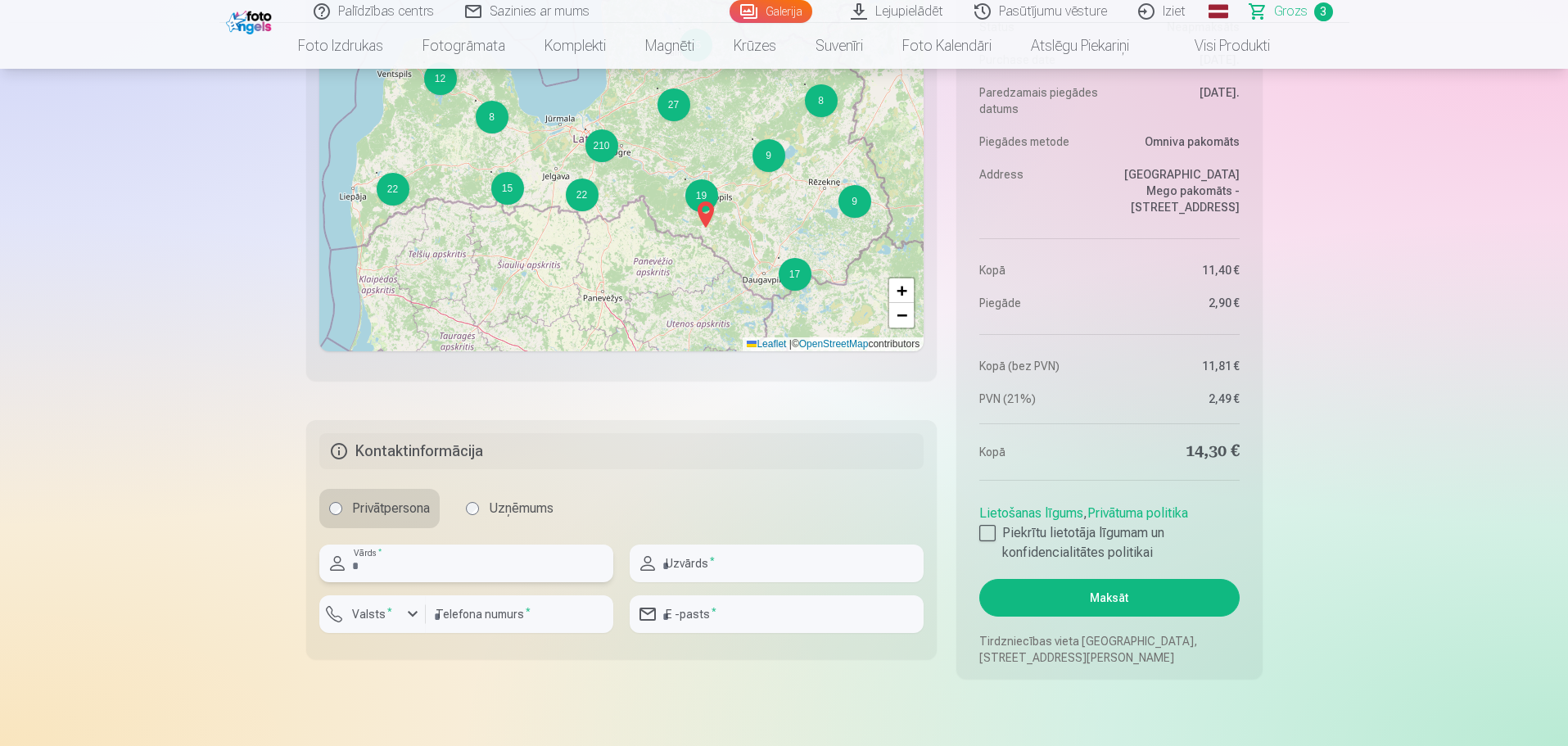
click at [524, 570] on input "text" at bounding box center [466, 563] width 294 height 37
type input "******"
click at [742, 558] on input "text" at bounding box center [776, 563] width 294 height 37
type input "*********"
type input "**********"
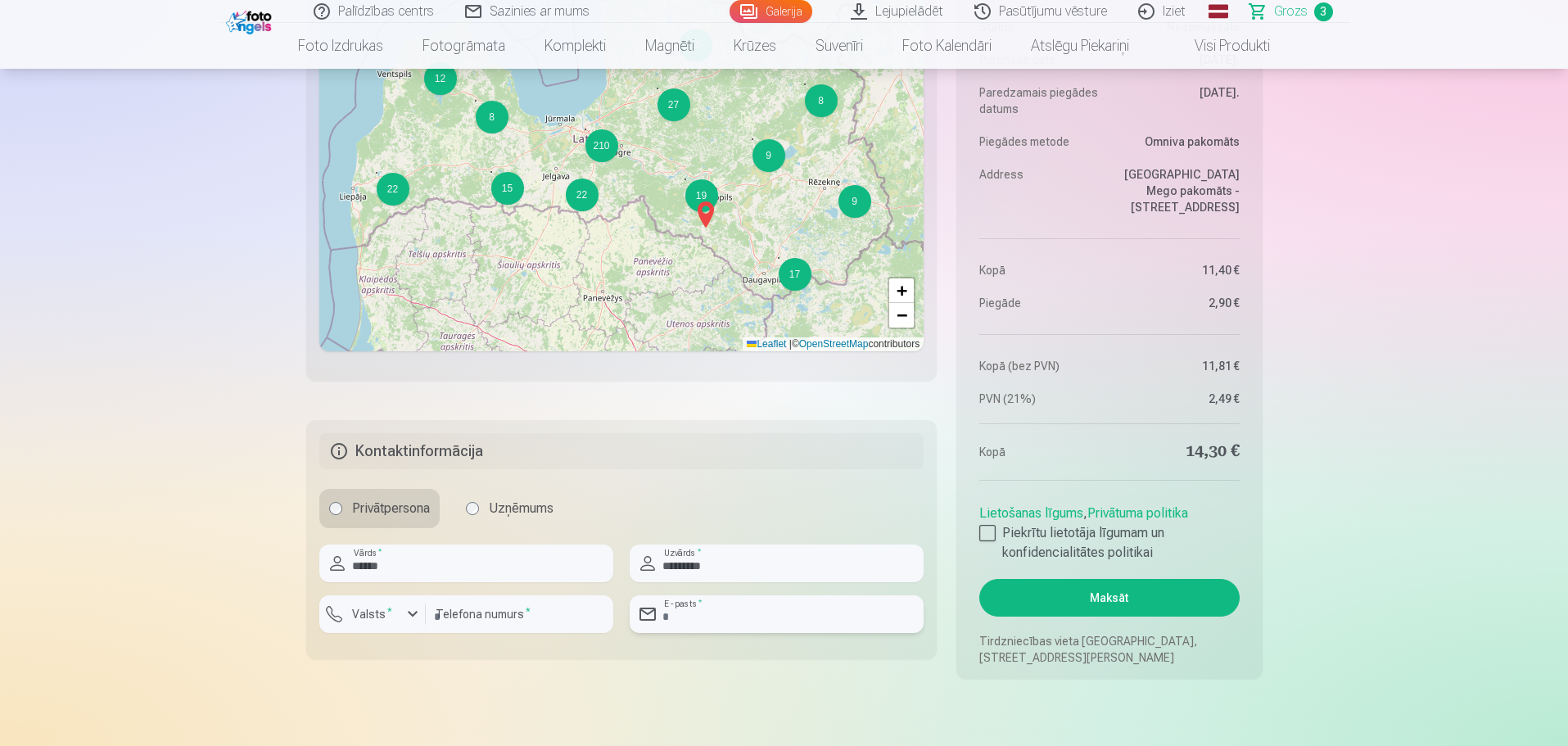
type input "**********"
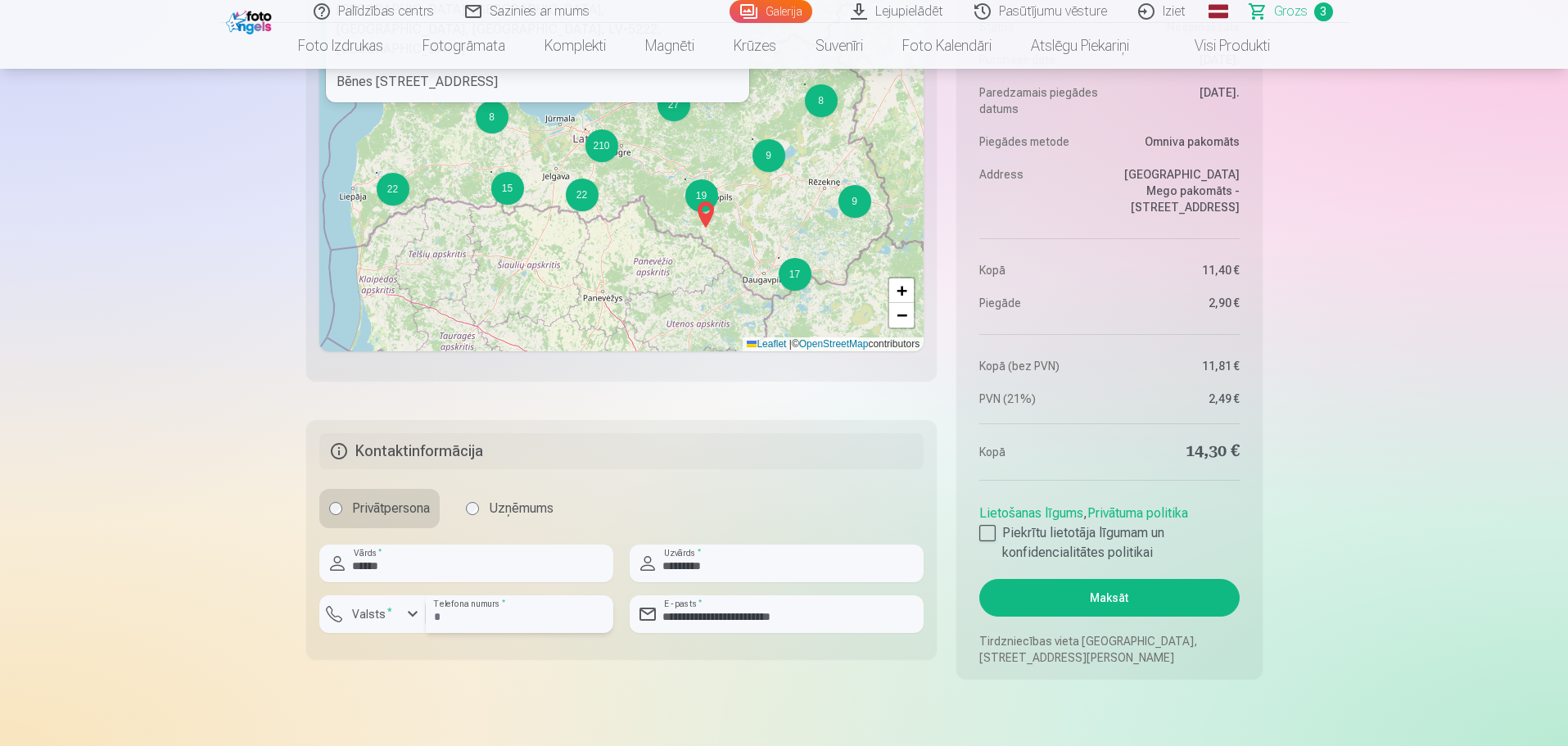
click at [542, 626] on input "number" at bounding box center [519, 614] width 187 height 37
type input "********"
click at [992, 533] on div at bounding box center [988, 533] width 17 height 17
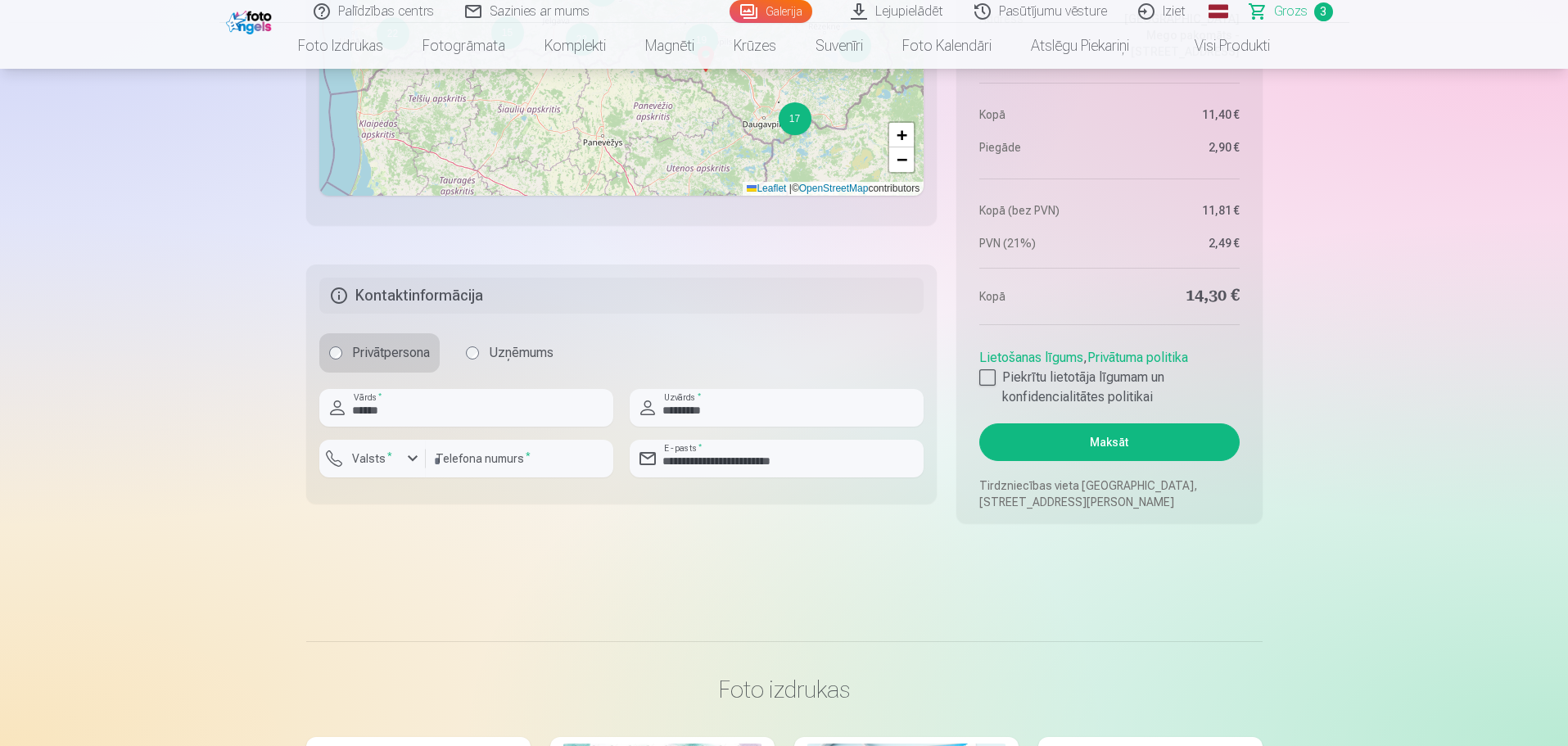
scroll to position [1514, 0]
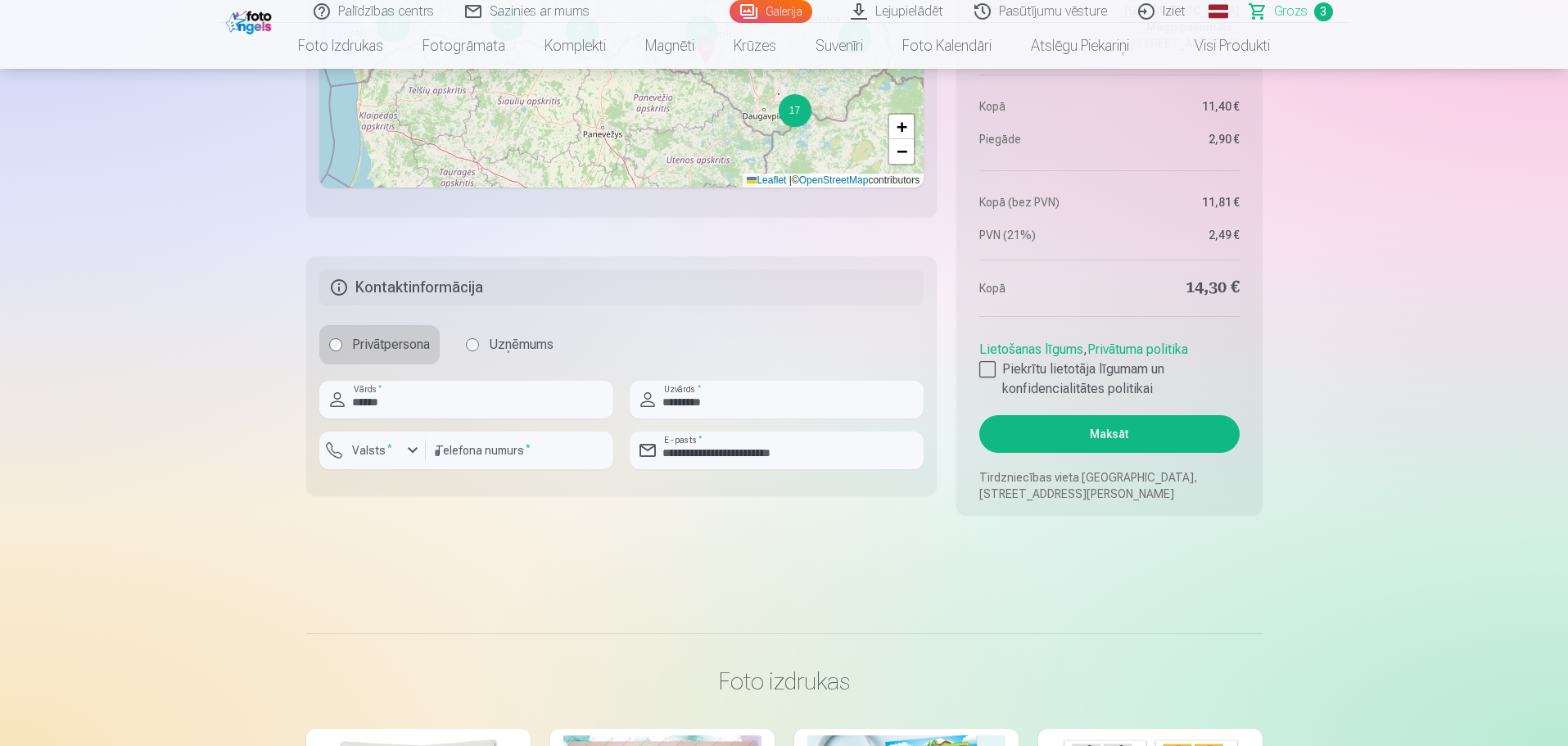
click at [1121, 442] on button "Maksāt" at bounding box center [1110, 433] width 260 height 37
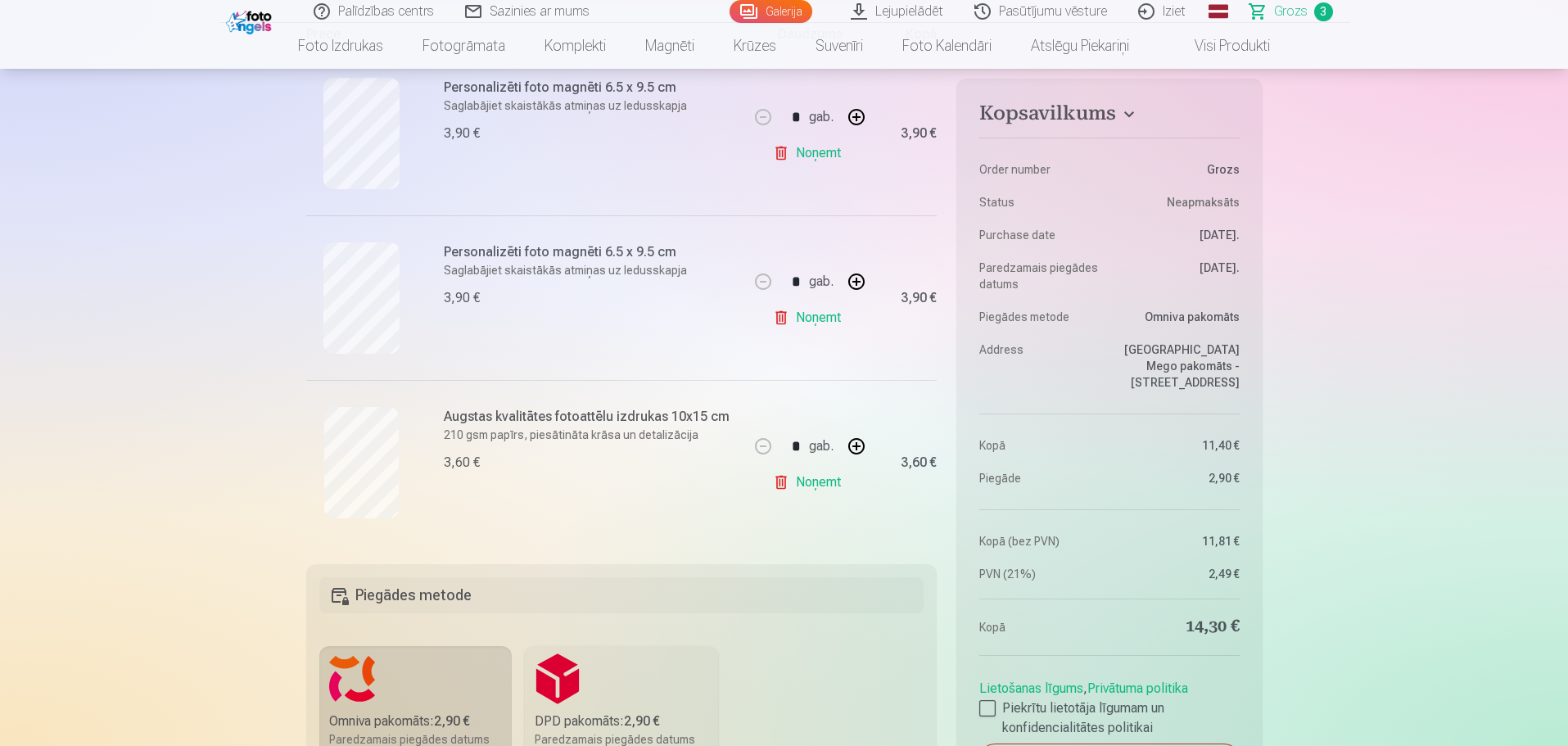
scroll to position [778, 0]
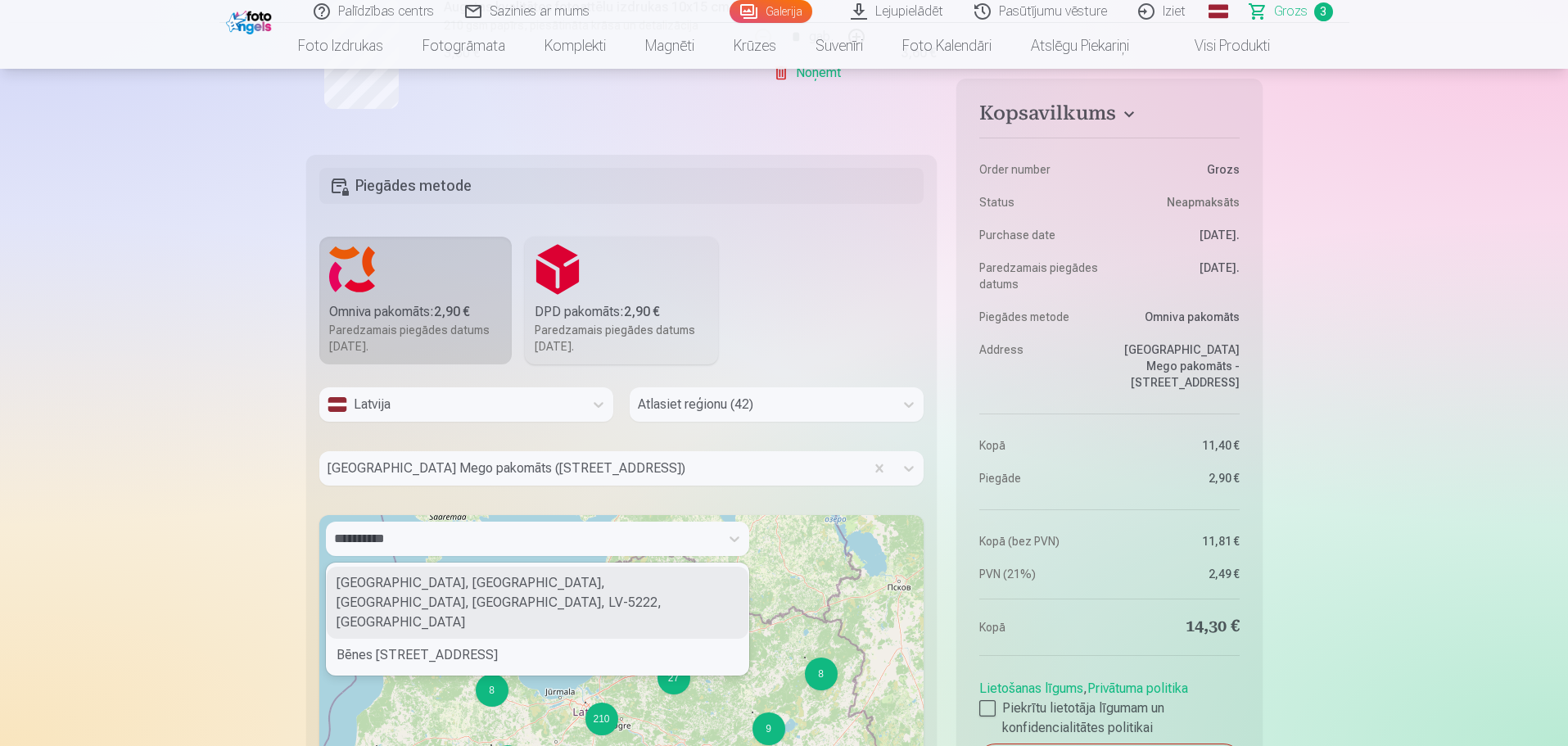
click at [511, 549] on div "**********" at bounding box center [523, 539] width 378 height 23
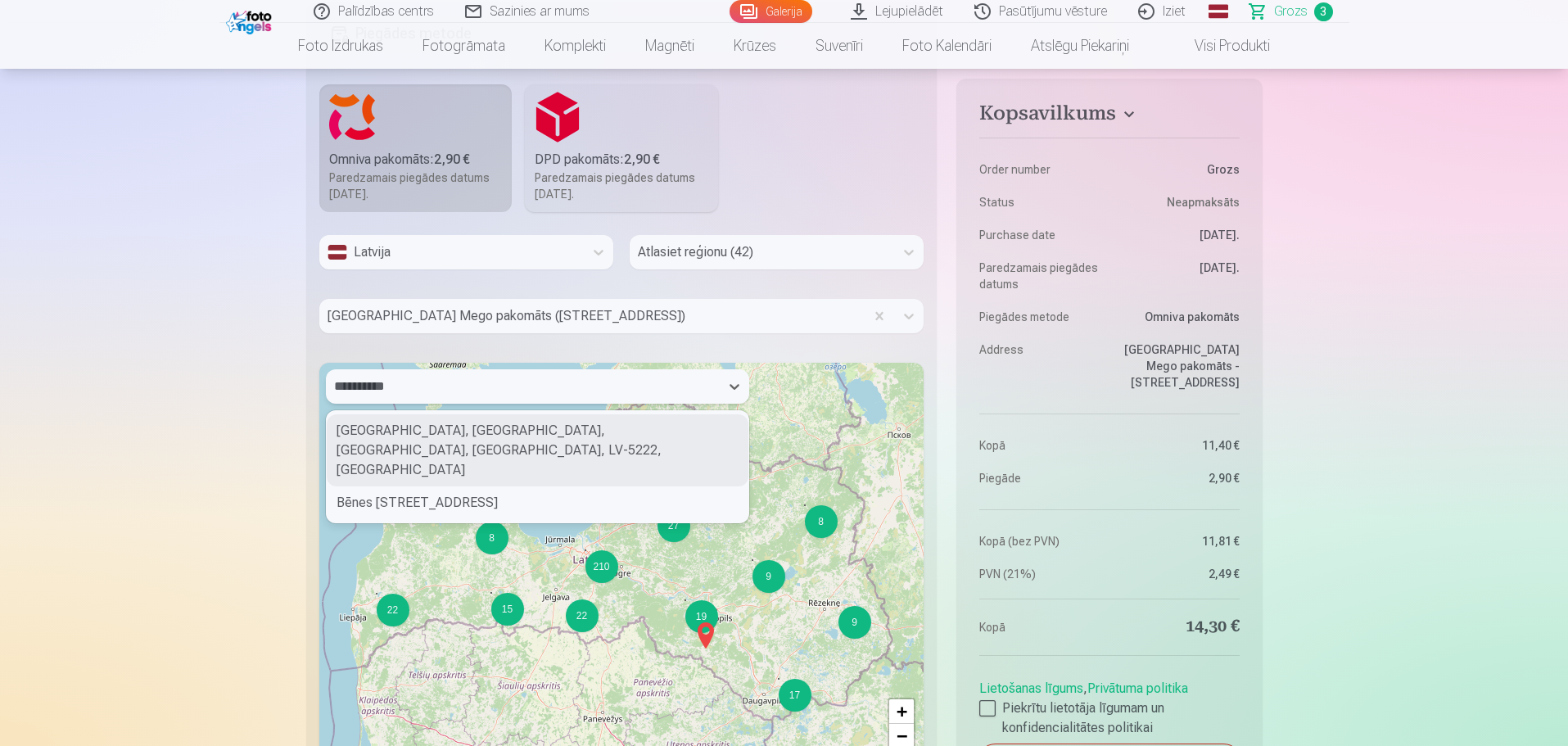
scroll to position [941, 0]
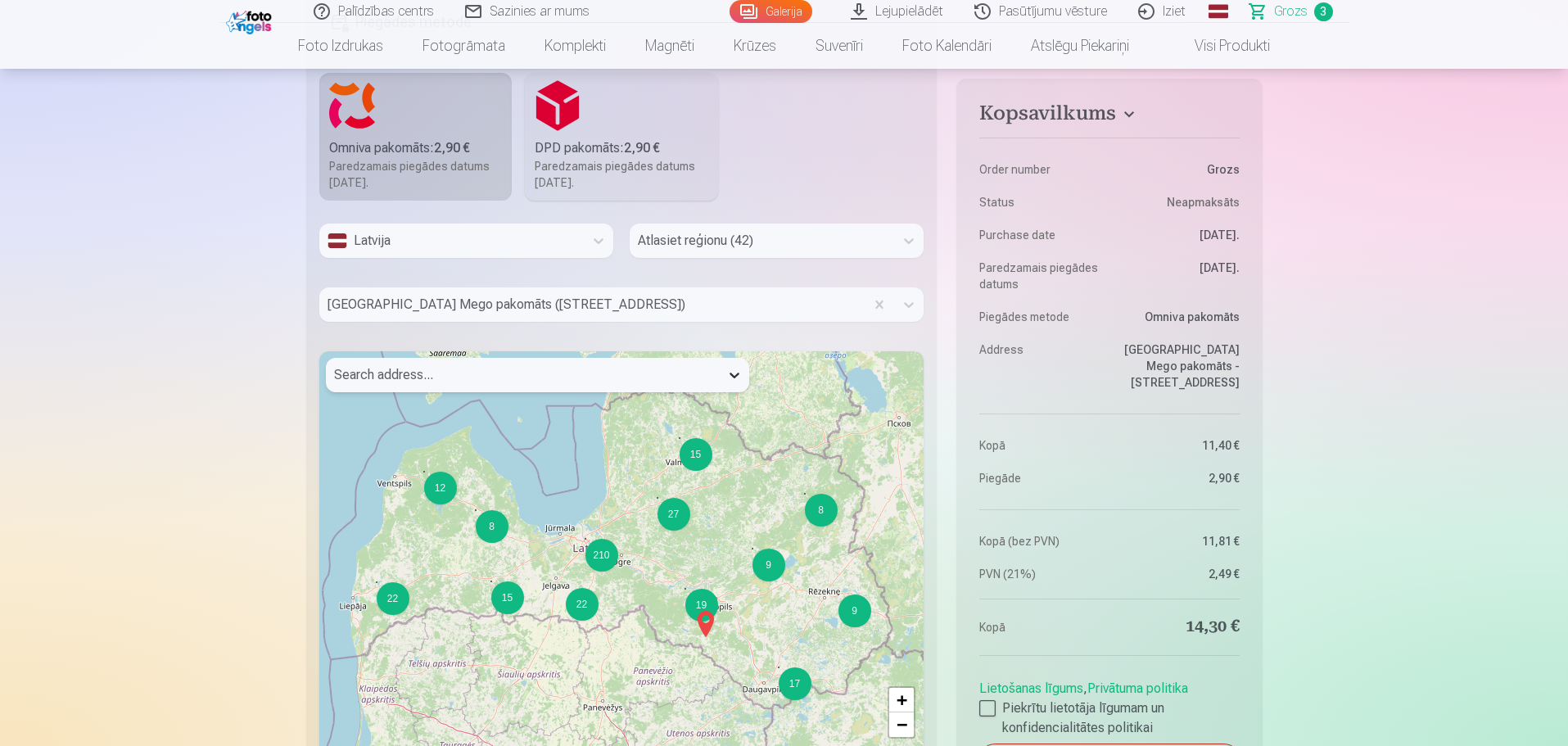
click at [730, 368] on icon at bounding box center [735, 375] width 17 height 17
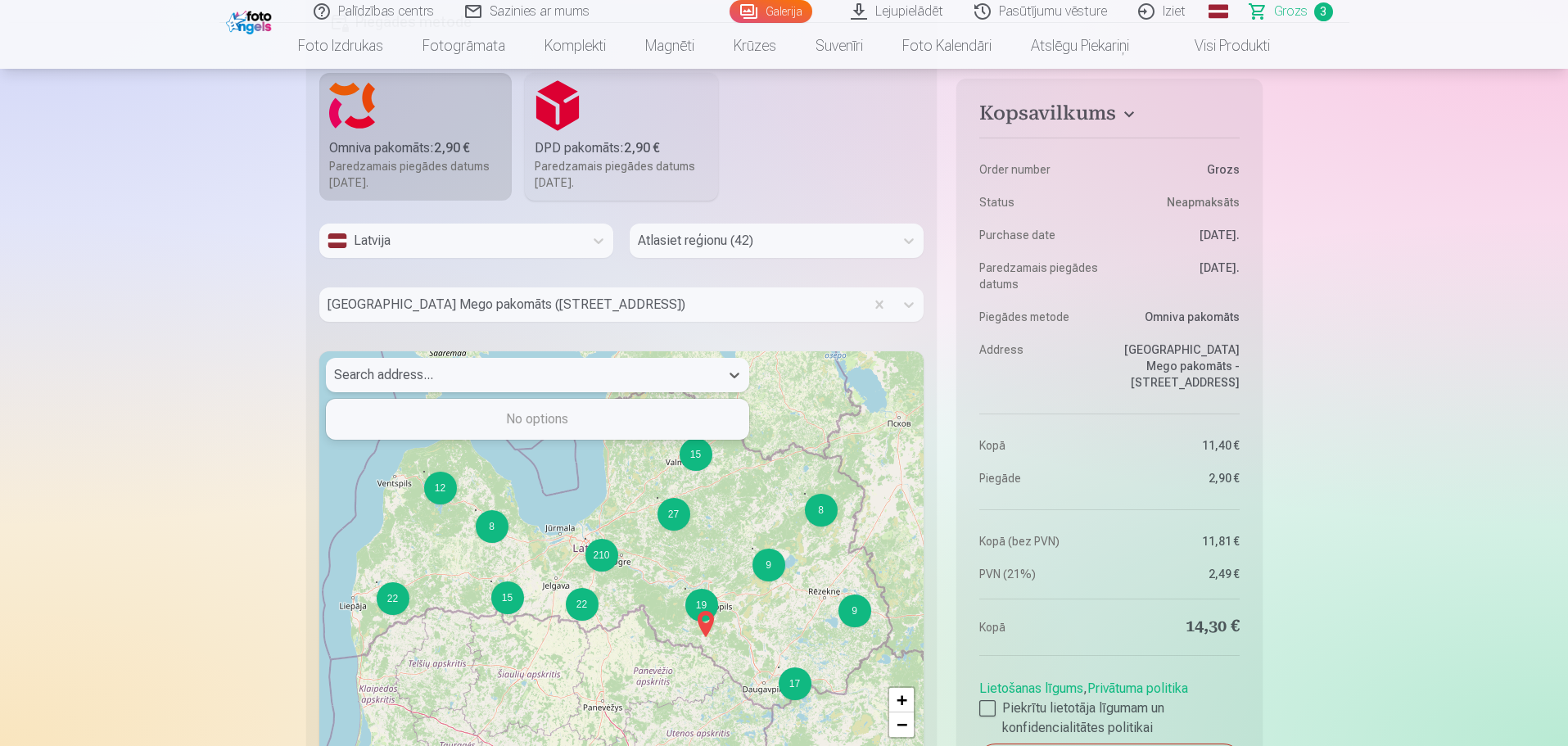
click at [622, 367] on div at bounding box center [523, 375] width 378 height 23
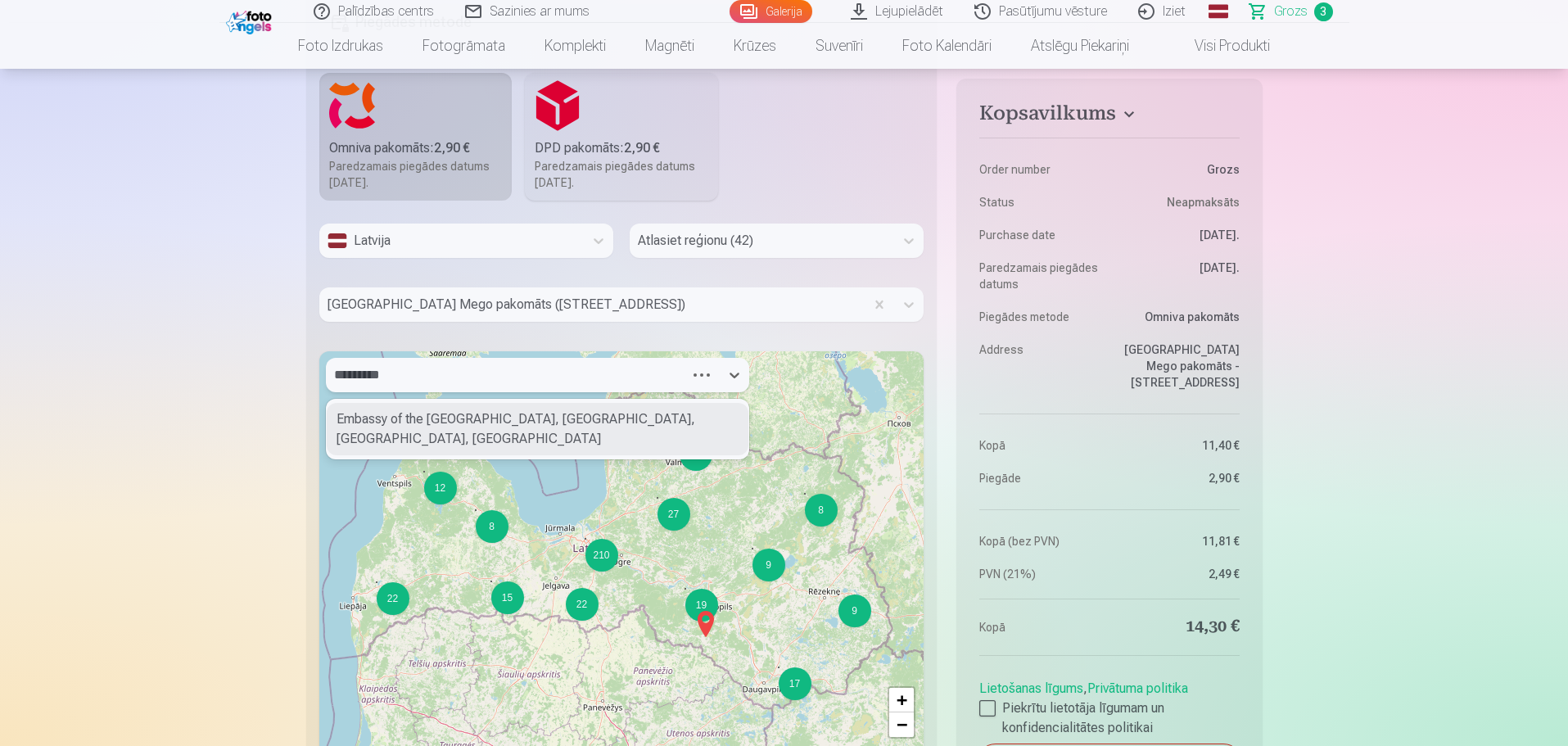
type input "**********"
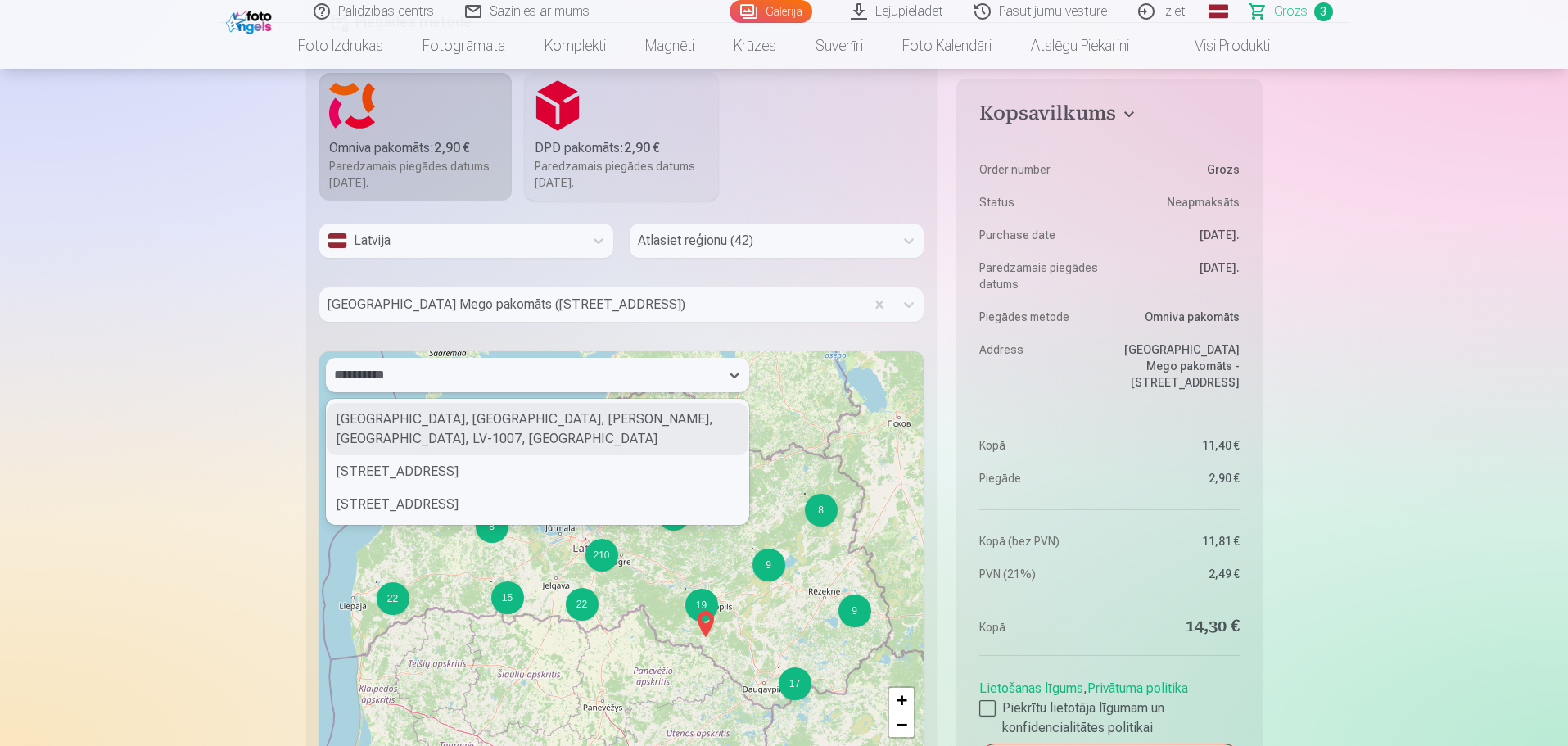
click at [692, 415] on div "Bēnes iela, Iļģuciems, Imantas apkaime, Riga, LV-1007, Latvia" at bounding box center [537, 428] width 422 height 52
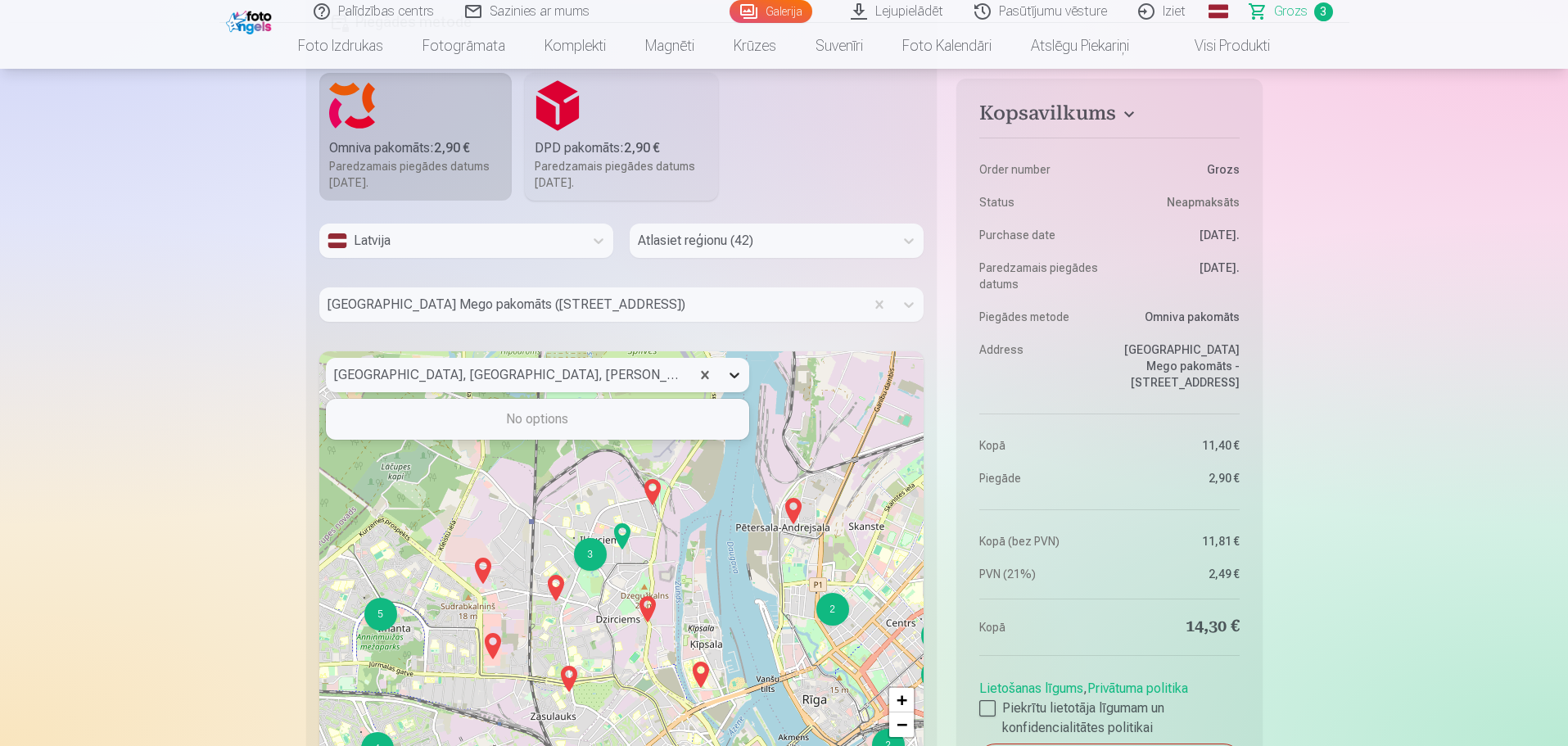
click at [725, 371] on div at bounding box center [734, 374] width 29 height 29
click at [605, 378] on div at bounding box center [508, 375] width 348 height 23
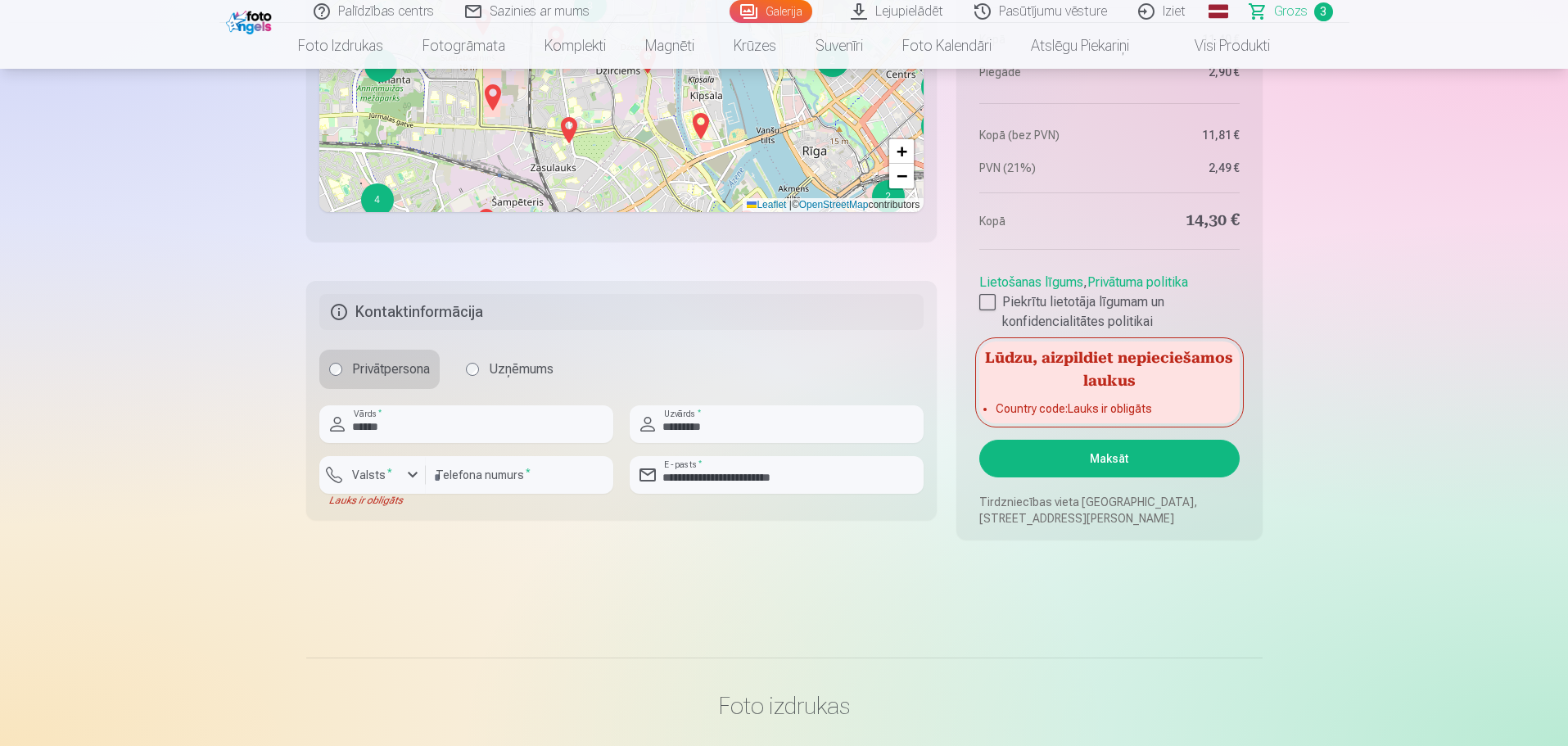
scroll to position [1514, 0]
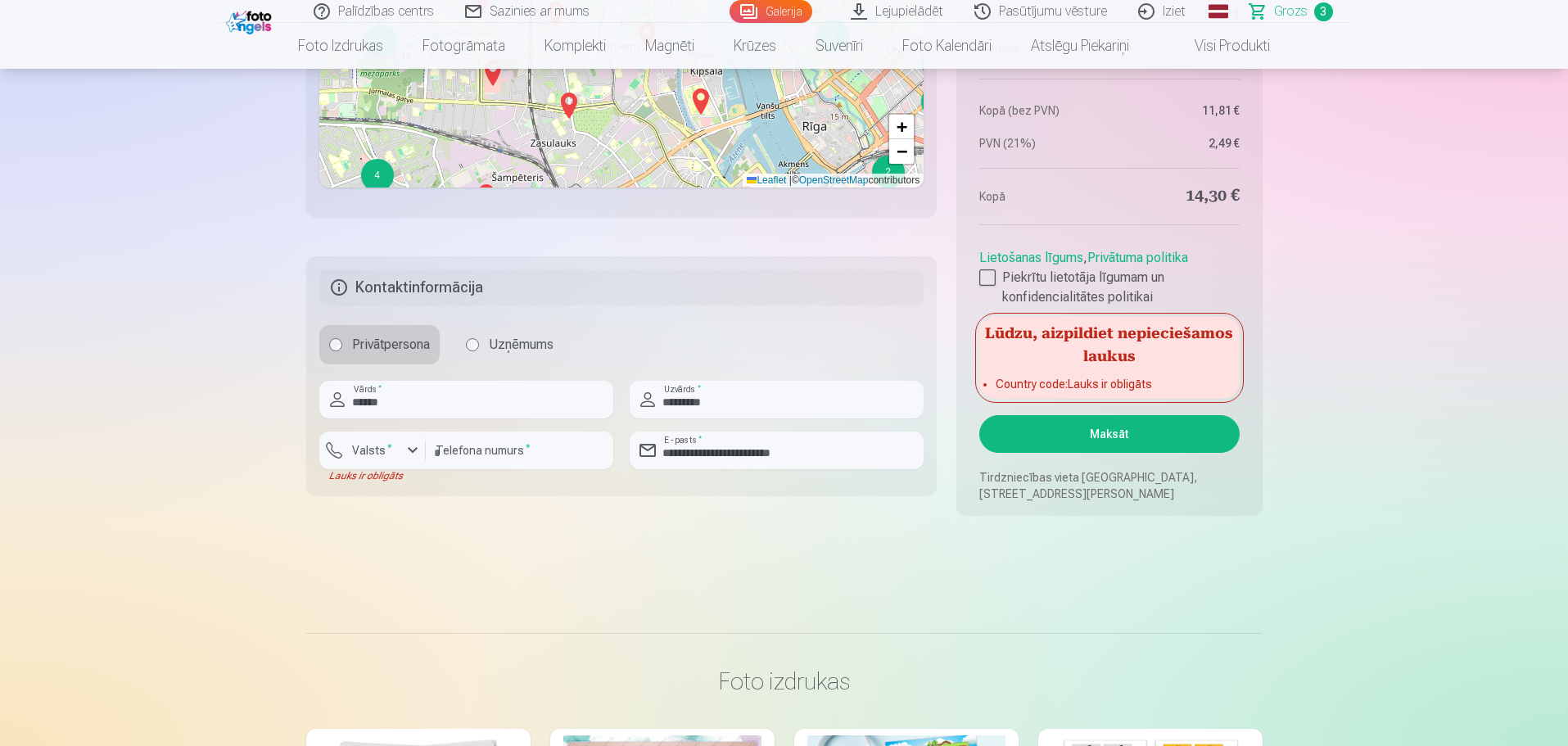
click at [1087, 441] on button "Maksāt" at bounding box center [1110, 433] width 260 height 37
click at [414, 448] on div "button" at bounding box center [413, 451] width 20 height 20
click at [445, 485] on li "+371 Latvija" at bounding box center [391, 488] width 116 height 32
click at [1078, 437] on button "Maksāt" at bounding box center [1110, 433] width 260 height 37
